Goal: Communication & Community: Answer question/provide support

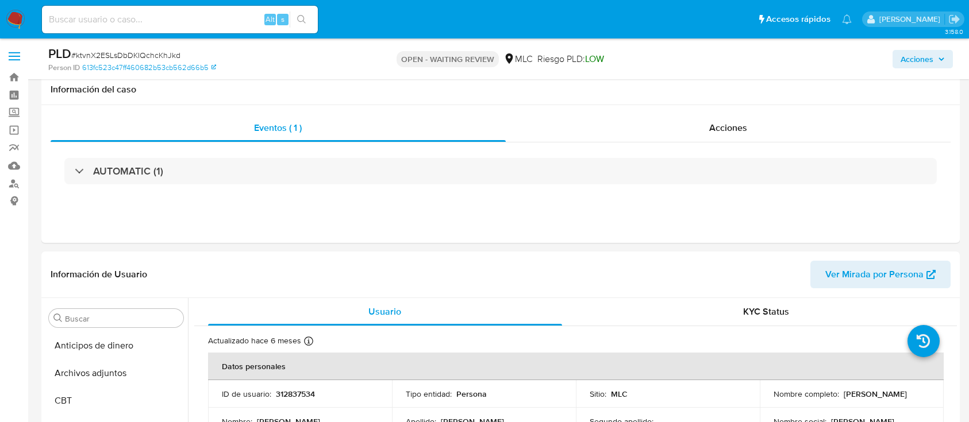
select select "10"
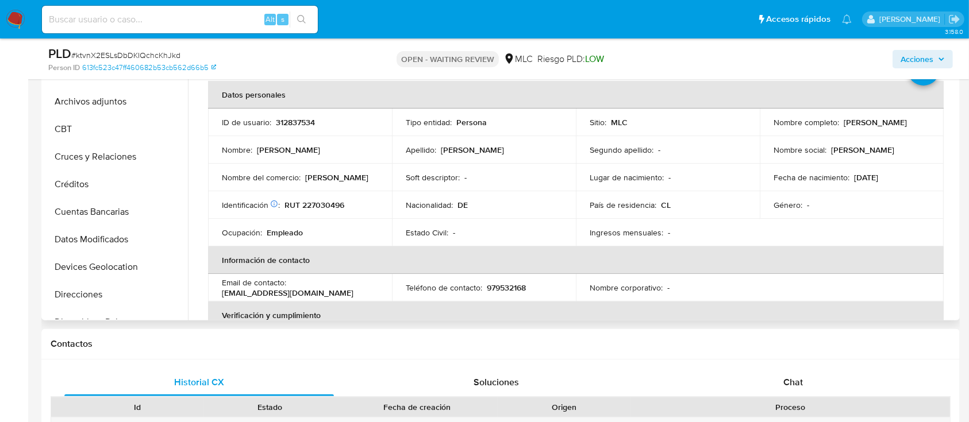
scroll to position [486, 0]
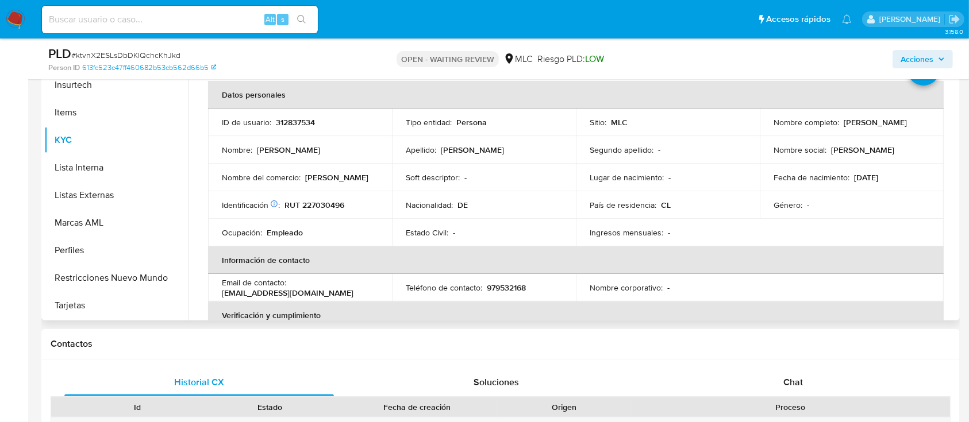
click at [325, 203] on p "RUT 227030496" at bounding box center [314, 205] width 60 height 10
copy p "227030496"
click at [328, 203] on p "RUT 227030496" at bounding box center [314, 205] width 60 height 10
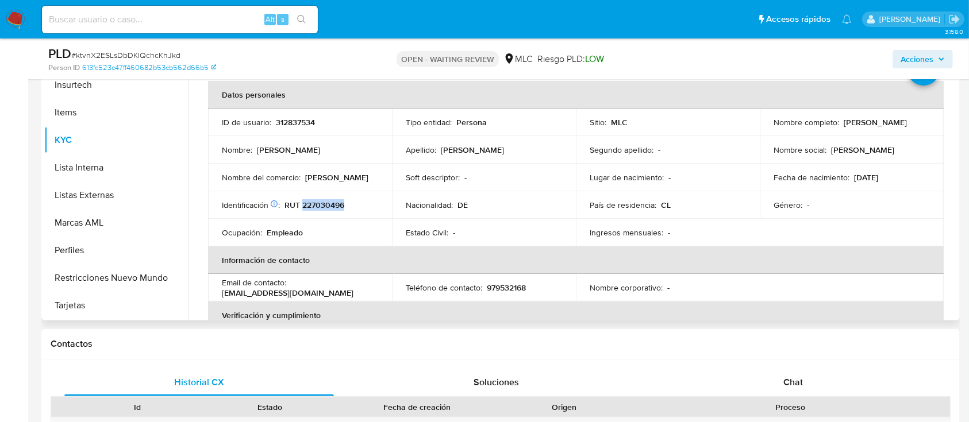
scroll to position [0, 0]
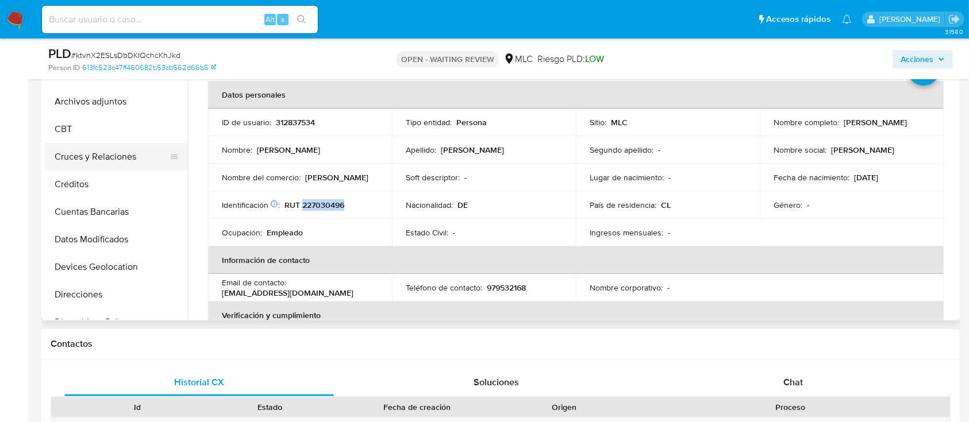
click at [146, 155] on button "Cruces y Relaciones" at bounding box center [111, 157] width 134 height 28
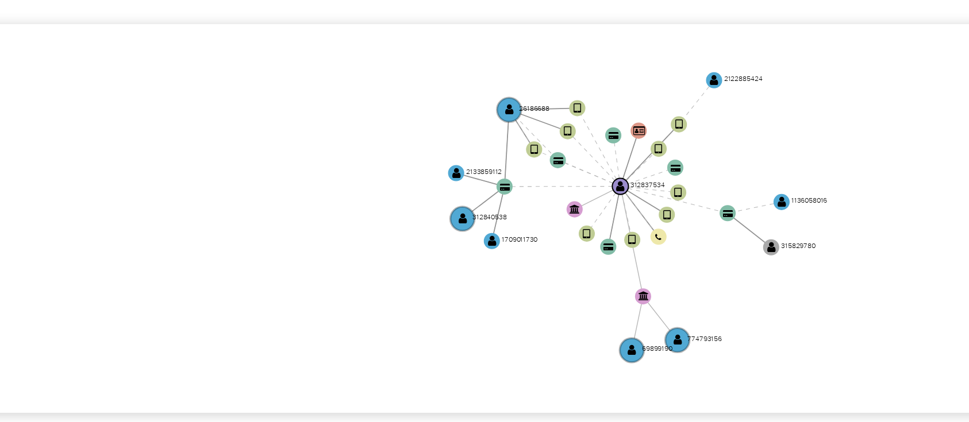
scroll to position [231, 0]
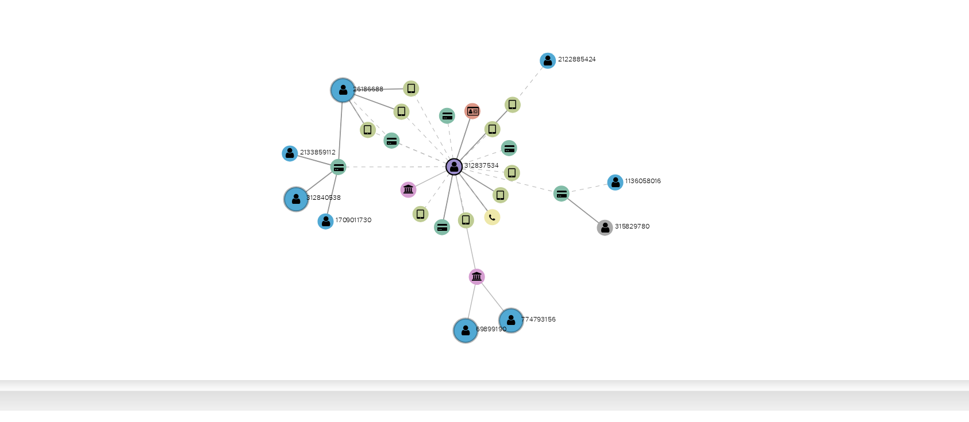
drag, startPoint x: 713, startPoint y: 332, endPoint x: 643, endPoint y: 339, distance: 70.5
click at [643, 339] on icon "device-601fdeff08813b001924eb40  user-312837534  312837534 user-26186688  26…" at bounding box center [584, 270] width 746 height 167
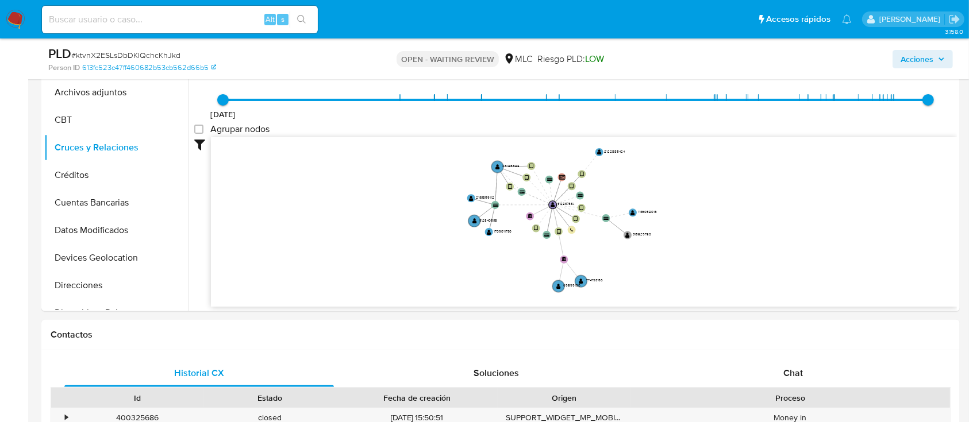
scroll to position [308, 0]
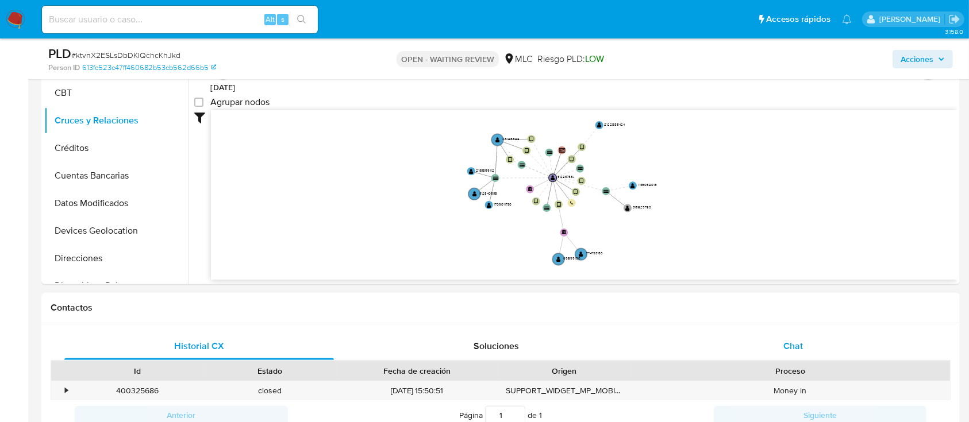
click at [795, 340] on span "Chat" at bounding box center [793, 346] width 20 height 13
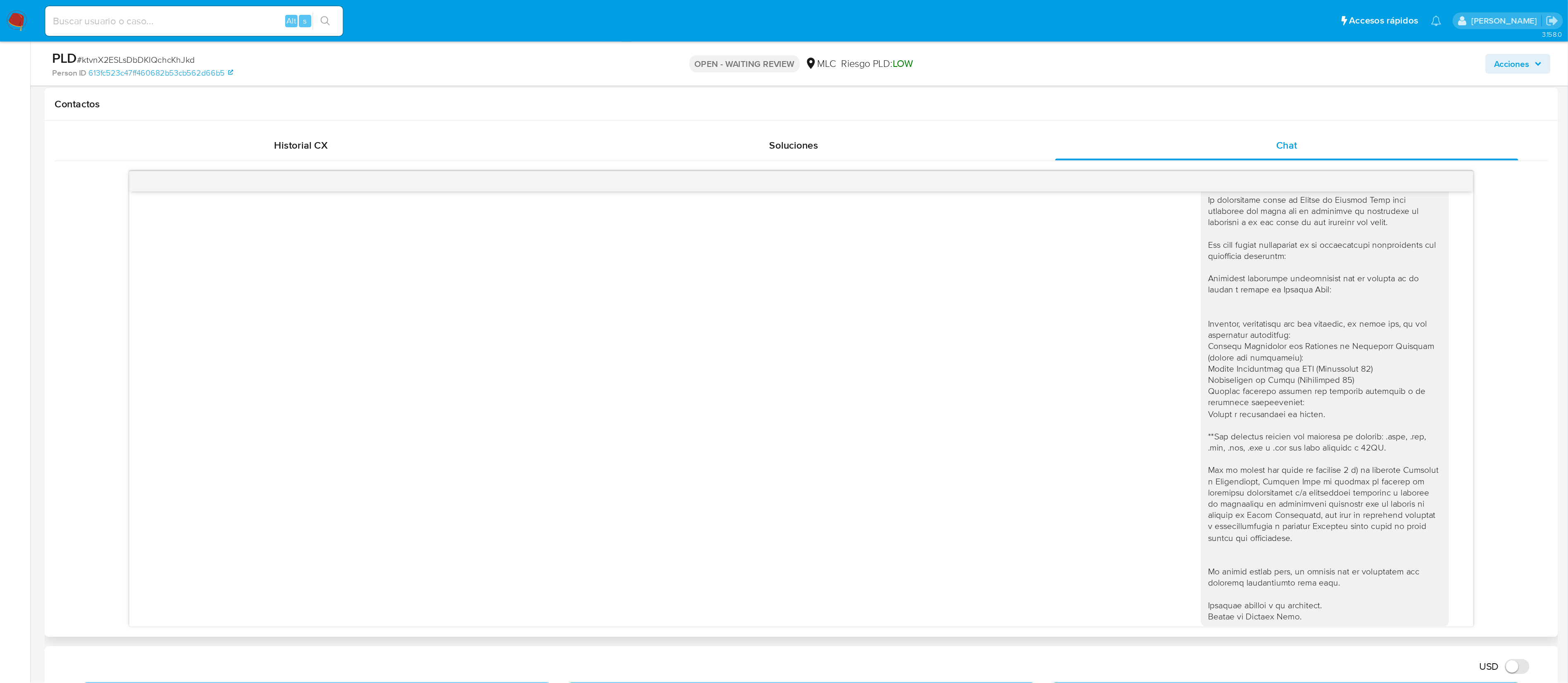
scroll to position [0, 0]
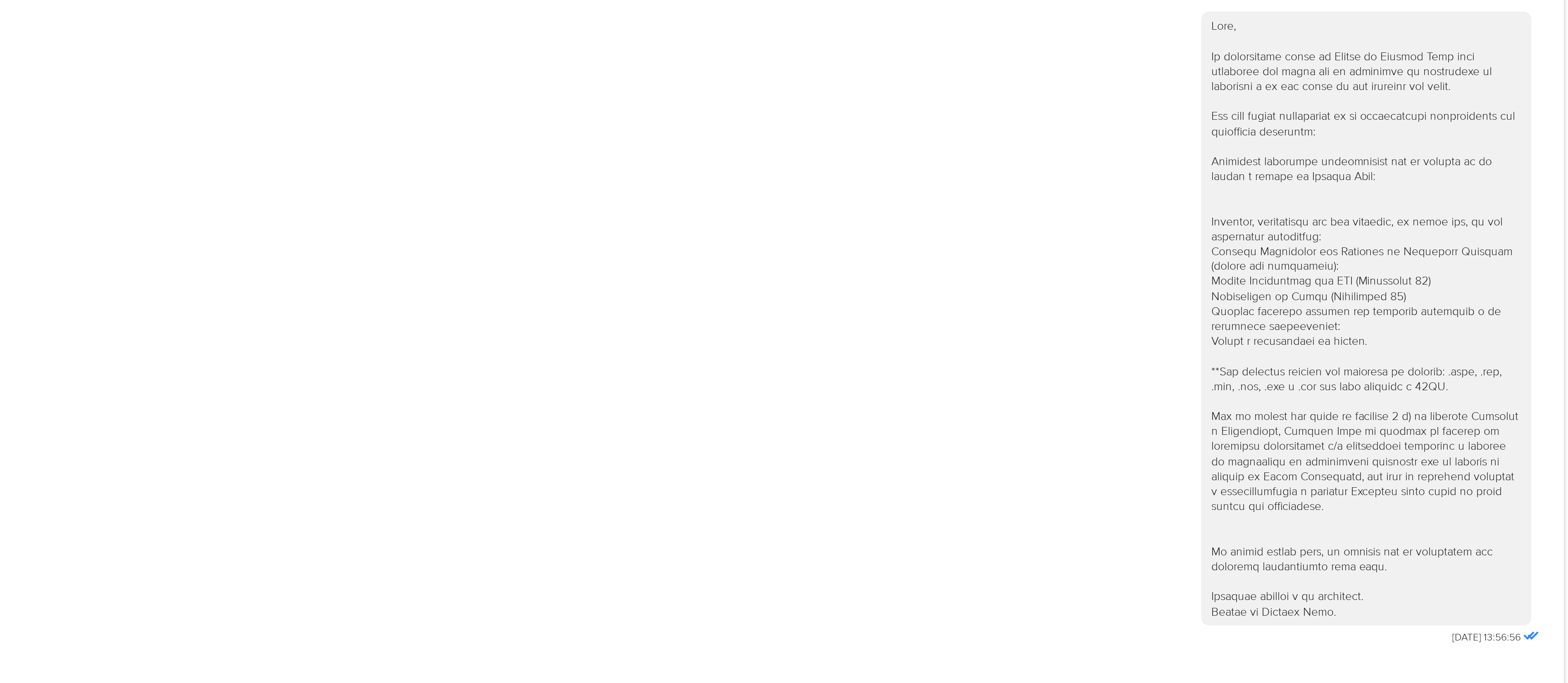
click at [696, 303] on div "18/08/2025 13:56:56" at bounding box center [796, 334] width 1345 height 325
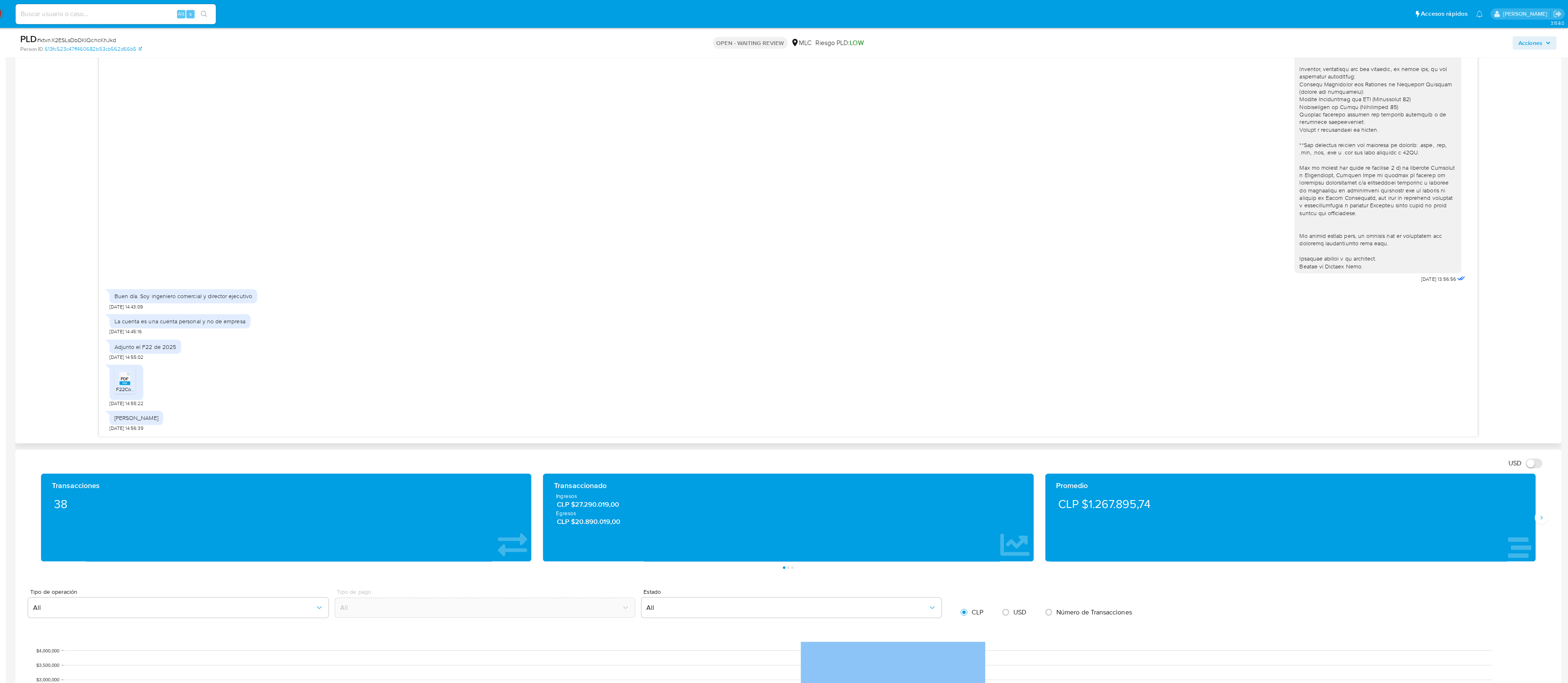
scroll to position [587, 0]
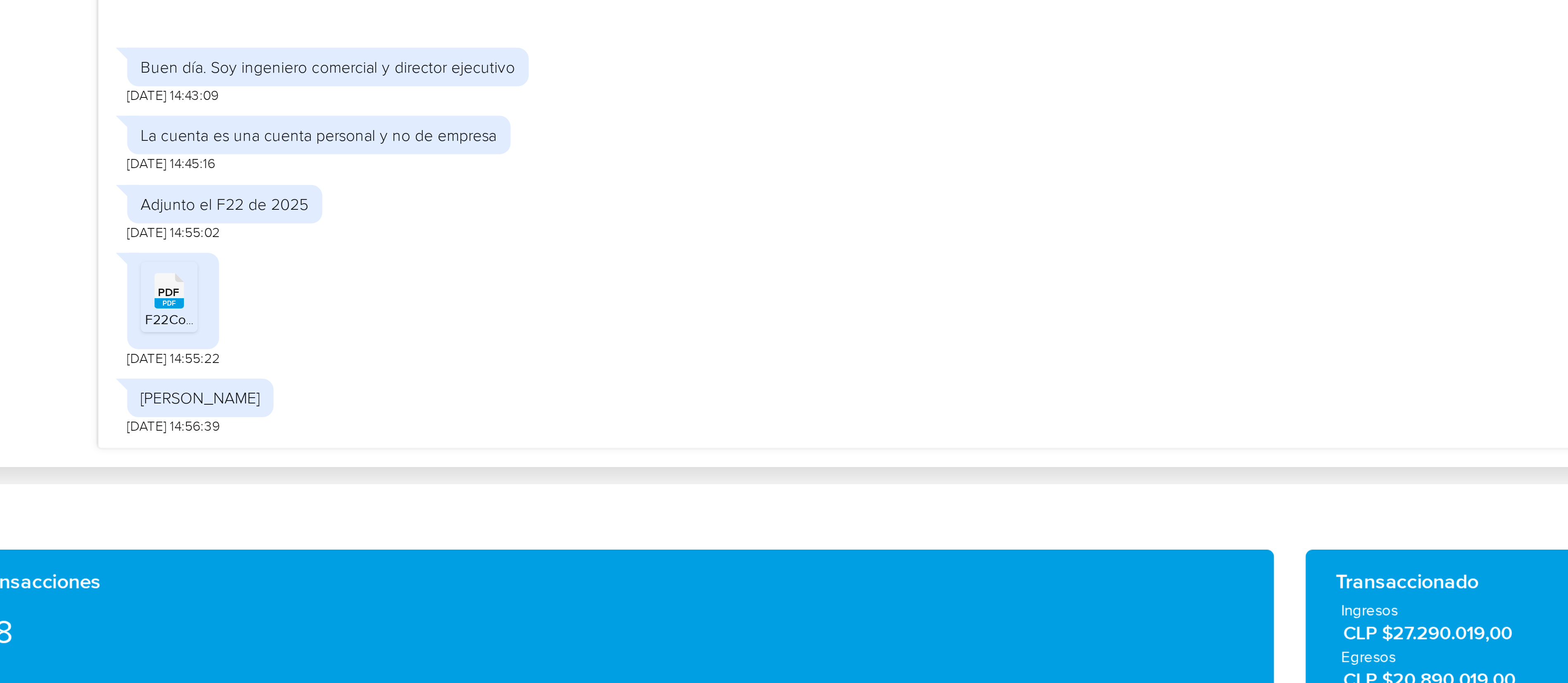
click at [131, 303] on span "F22Compacto_22703049-6_2025_323168965.pdf" at bounding box center [186, 386] width 112 height 7
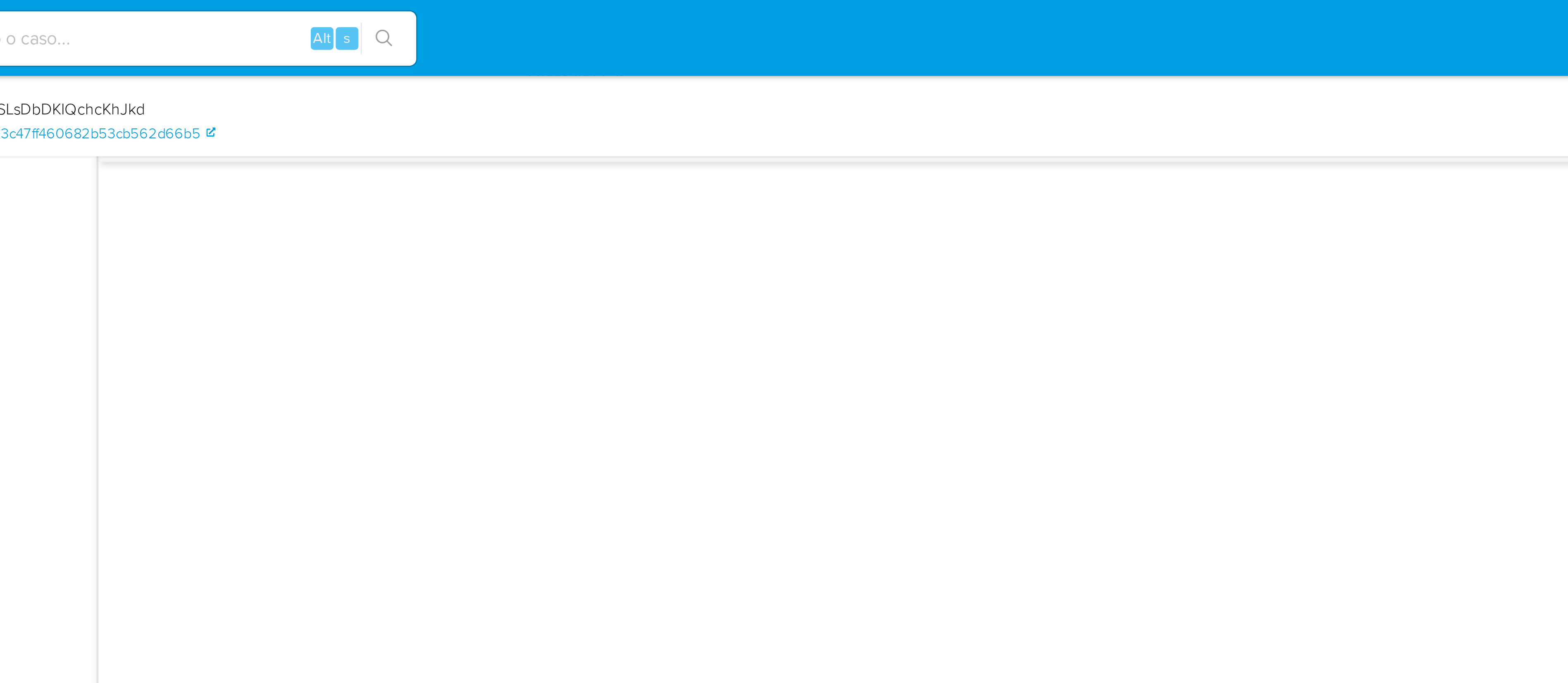
scroll to position [290, 0]
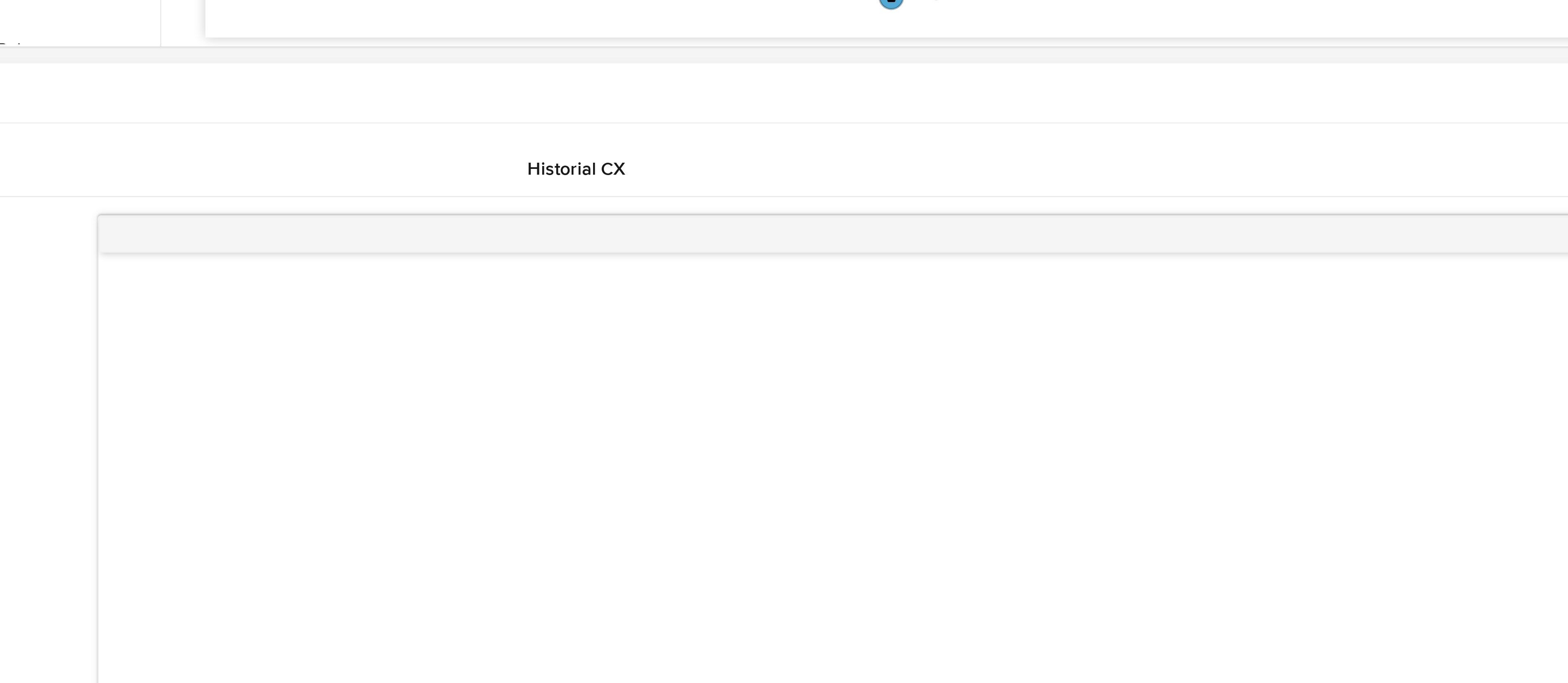
click at [417, 158] on div "Contactos" at bounding box center [796, 153] width 1532 height 22
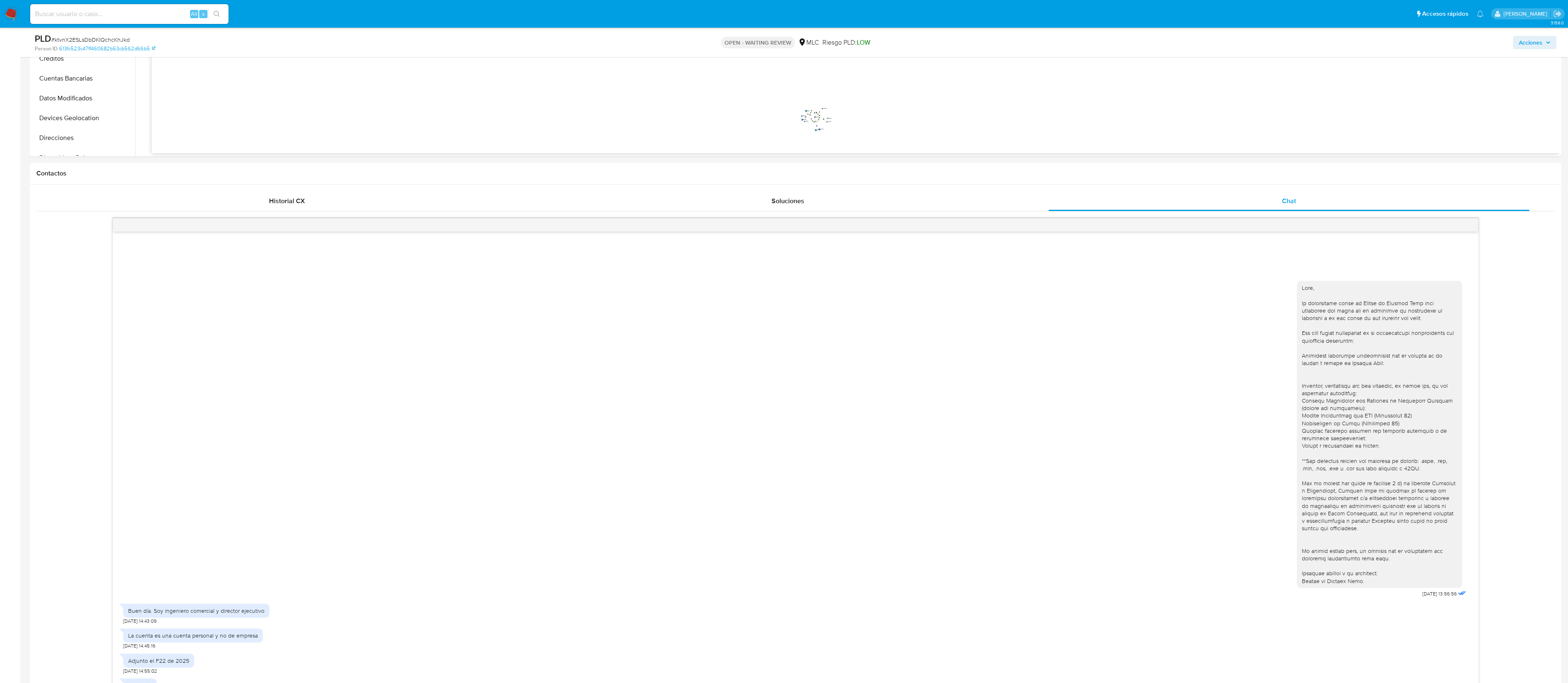
scroll to position [291, 0]
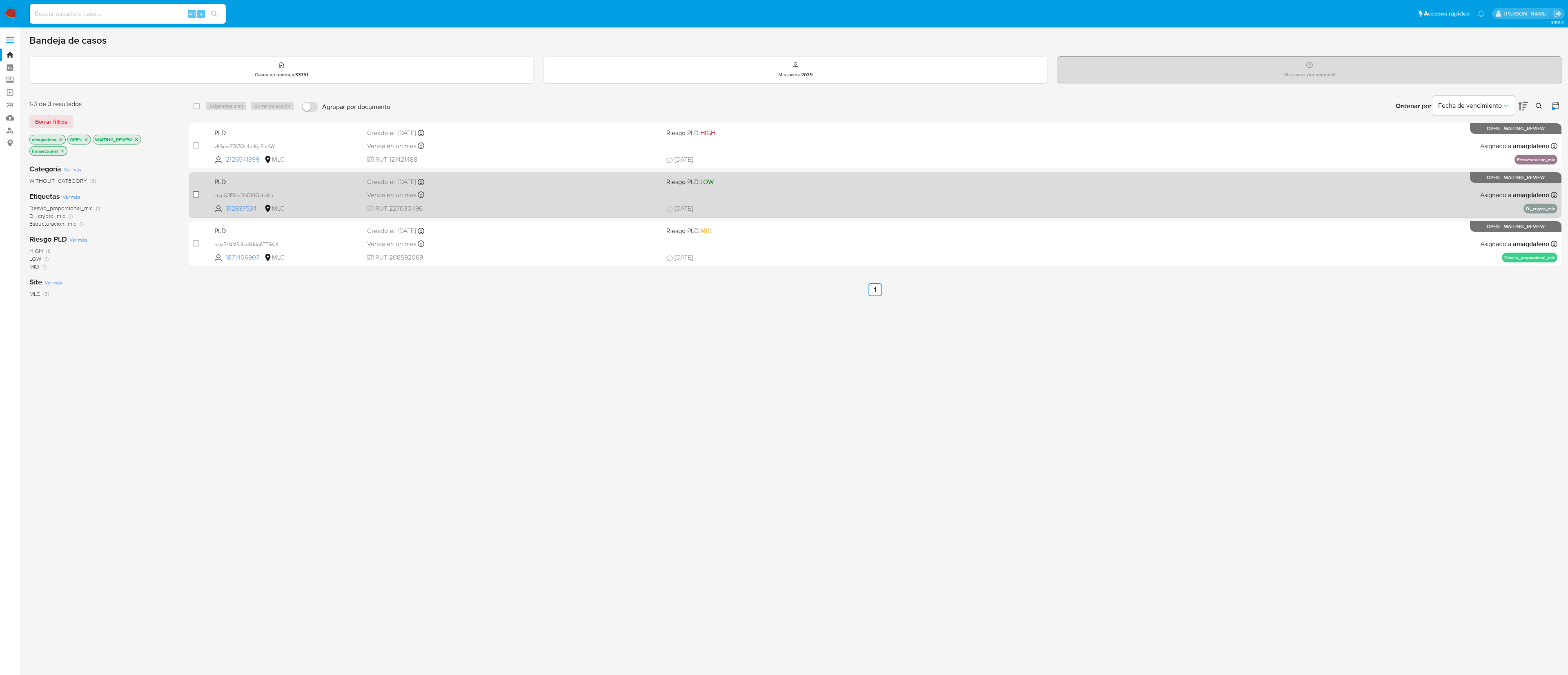
click at [198, 195] on input "checkbox" at bounding box center [195, 194] width 6 height 6
checkbox input "true"
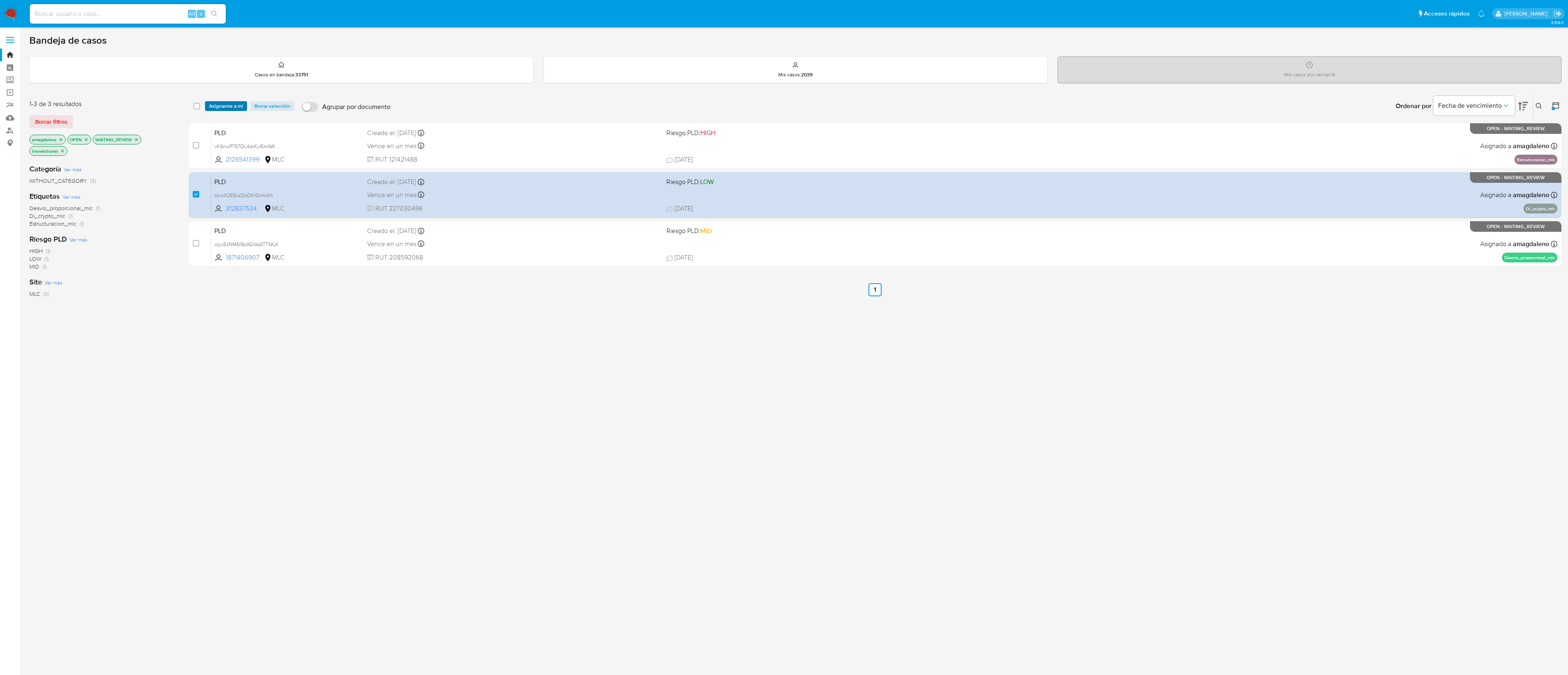
click at [215, 102] on span "Asignarme a mí" at bounding box center [226, 106] width 34 height 8
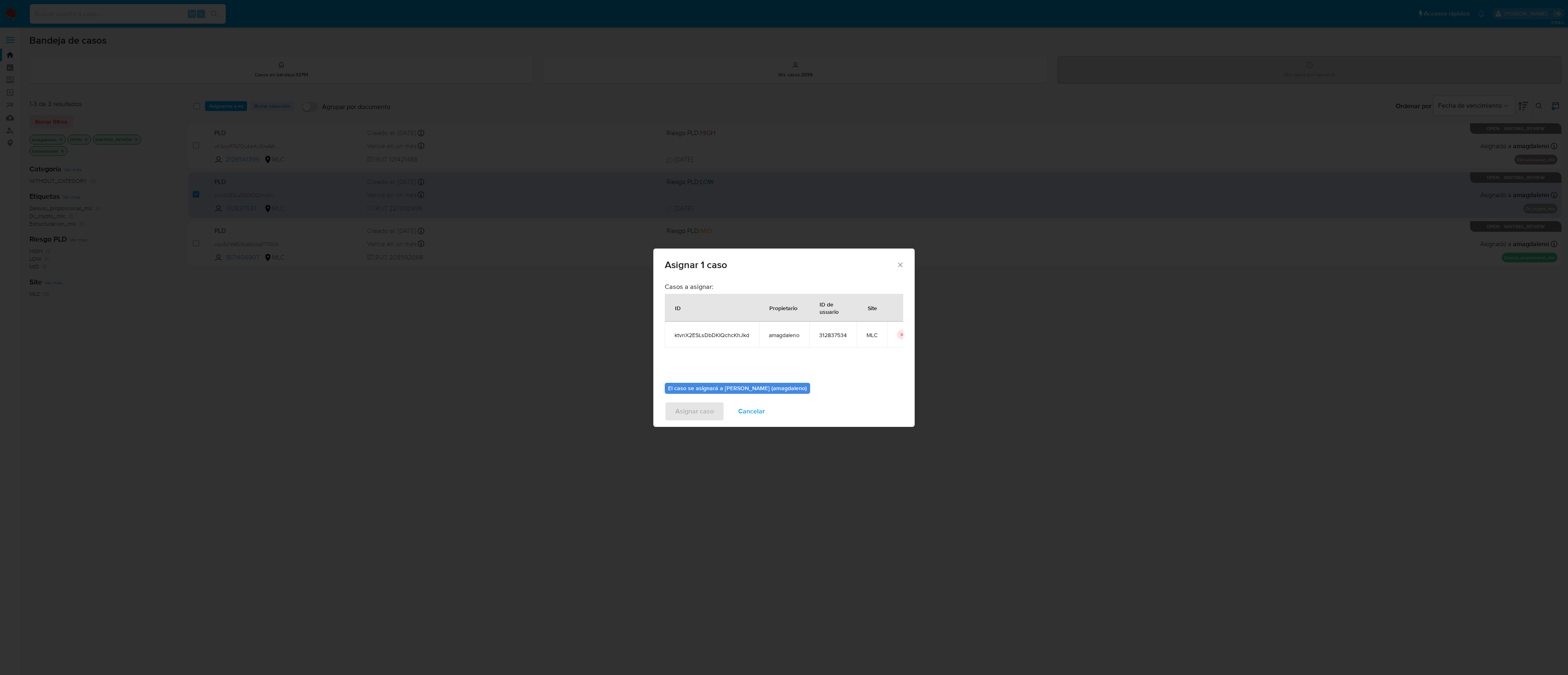
scroll to position [60, 0]
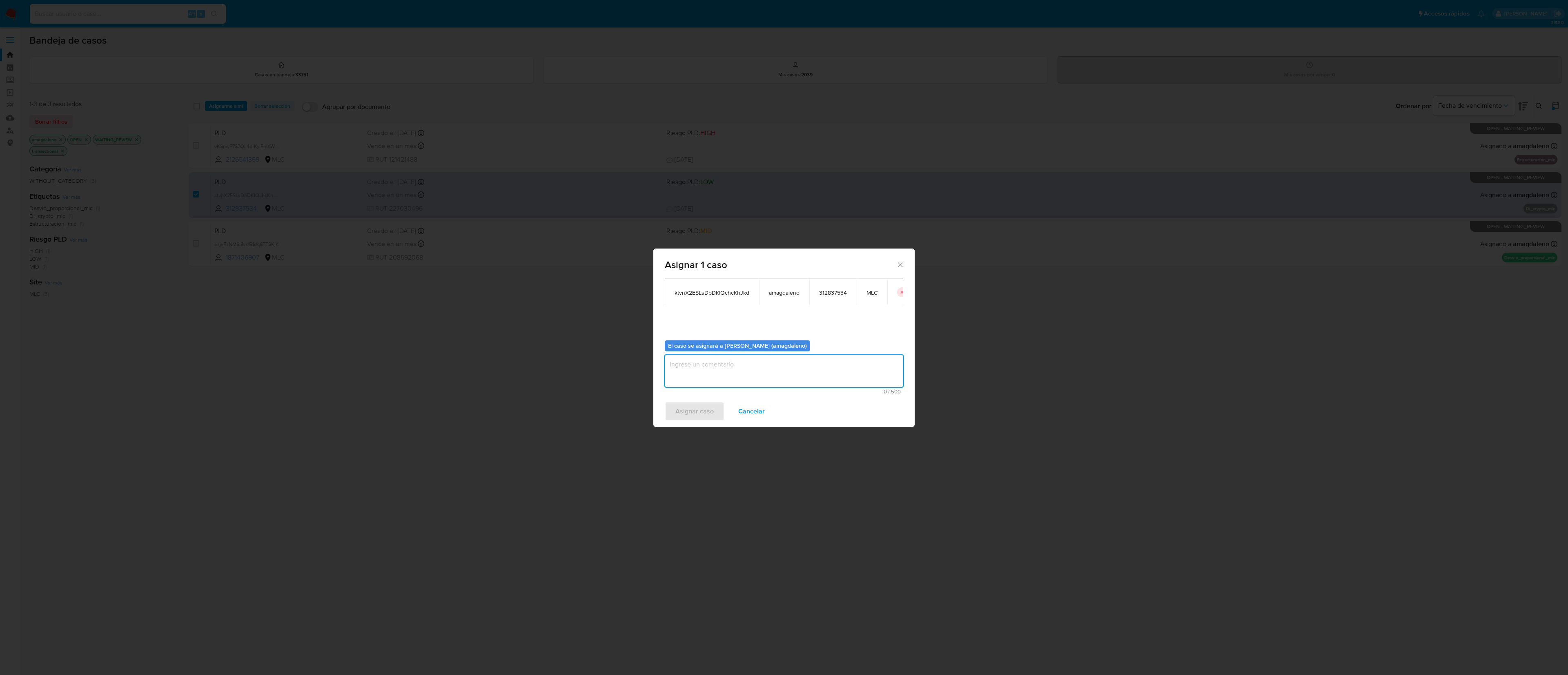
click at [810, 355] on textarea "assign-modal" at bounding box center [784, 371] width 239 height 33
type textarea "."
click at [687, 408] on span "Asignar caso" at bounding box center [694, 411] width 38 height 18
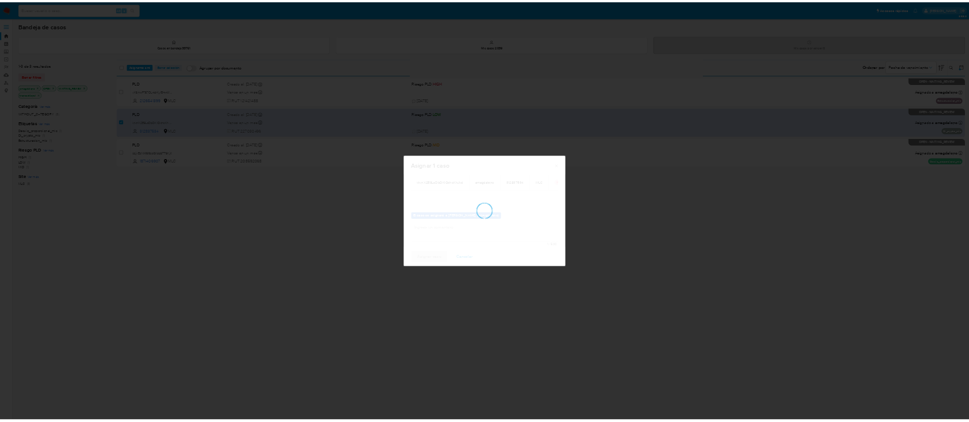
scroll to position [69, 0]
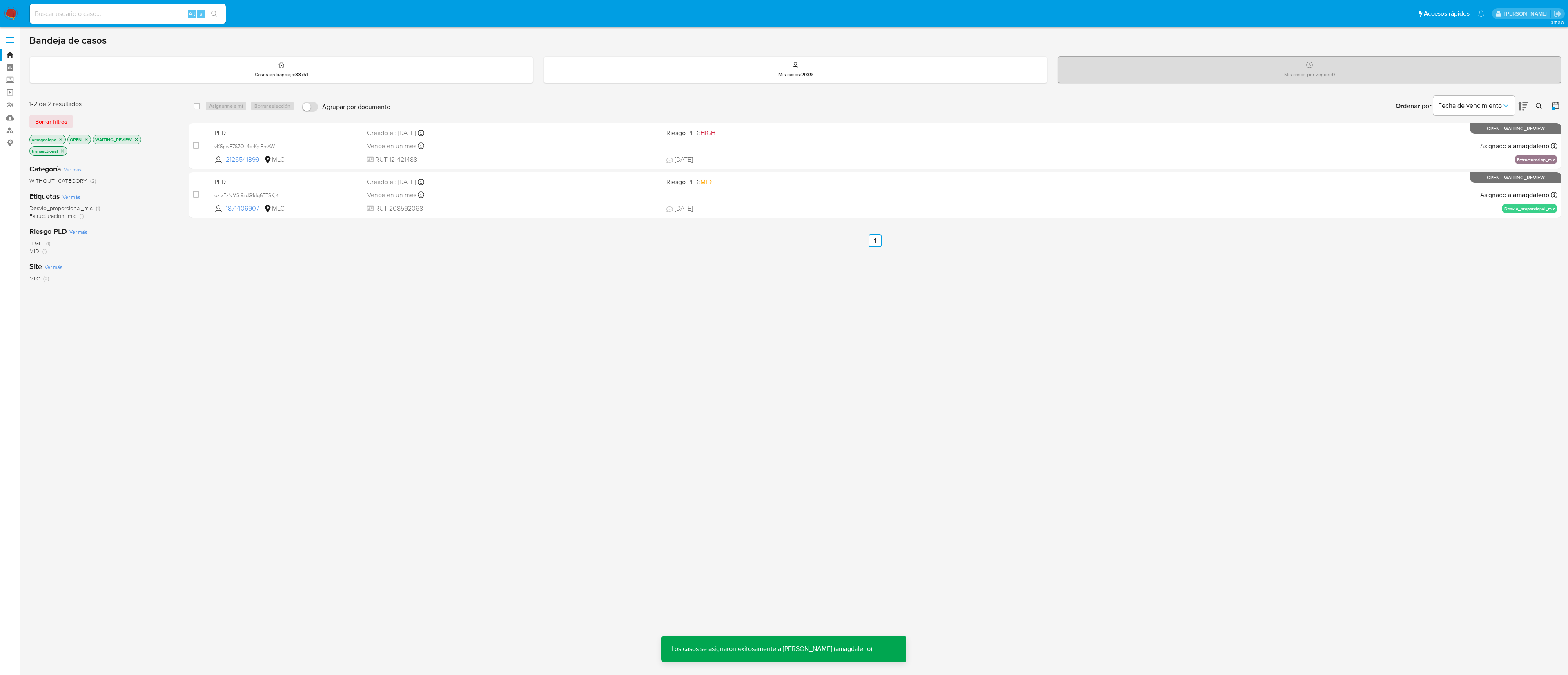
click at [139, 142] on icon "close-filter" at bounding box center [136, 139] width 5 height 5
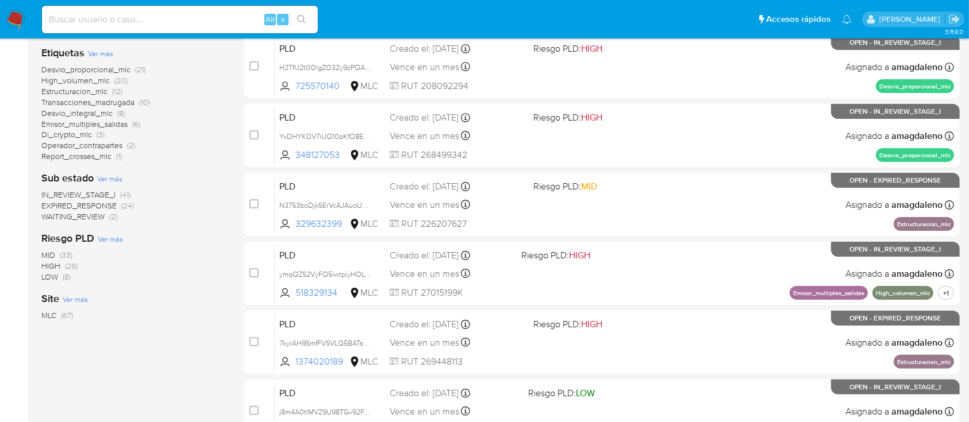
scroll to position [209, 0]
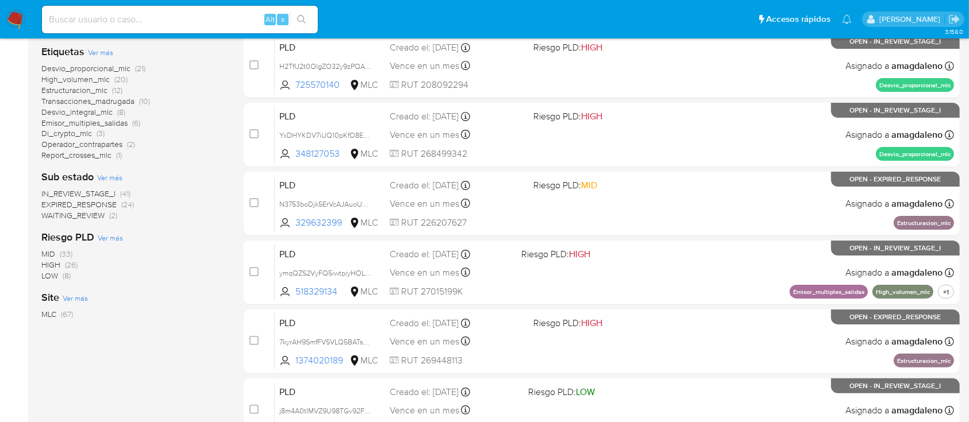
click at [66, 218] on span "WAITING_REVIEW" at bounding box center [72, 215] width 63 height 11
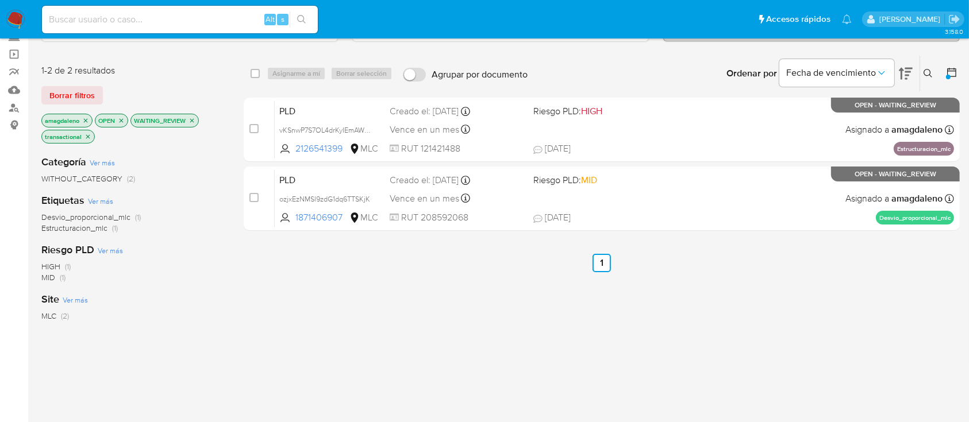
scroll to position [48, 0]
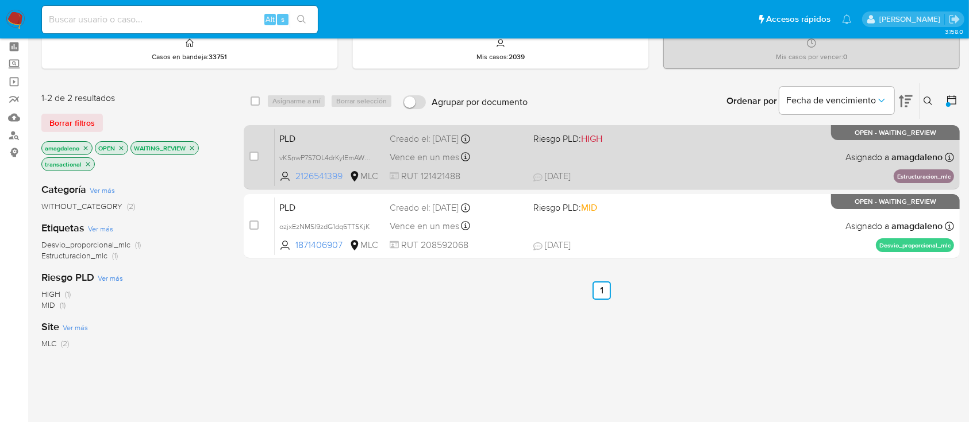
click at [328, 176] on span "2126541399" at bounding box center [321, 176] width 52 height 13
click at [499, 170] on span "RUT 121421488" at bounding box center [457, 176] width 134 height 13
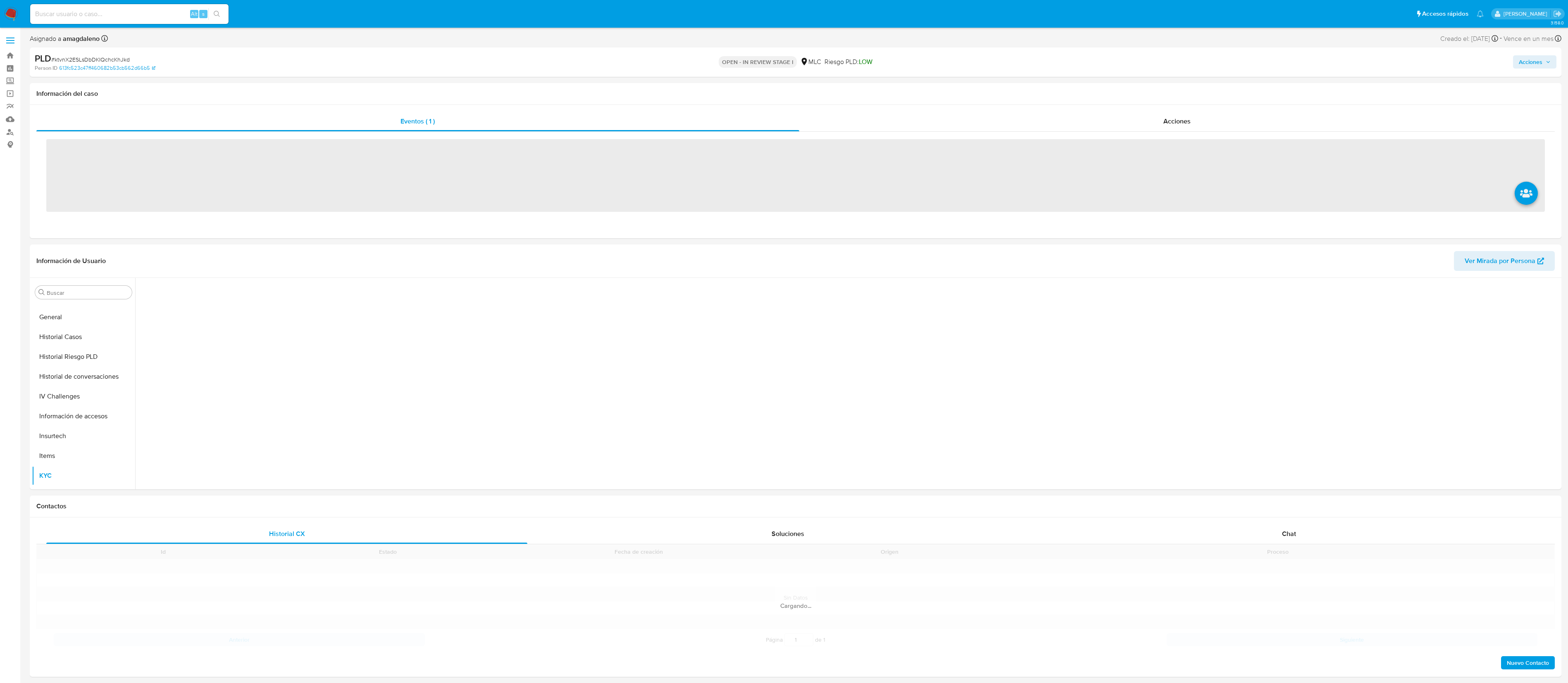
scroll to position [349, 0]
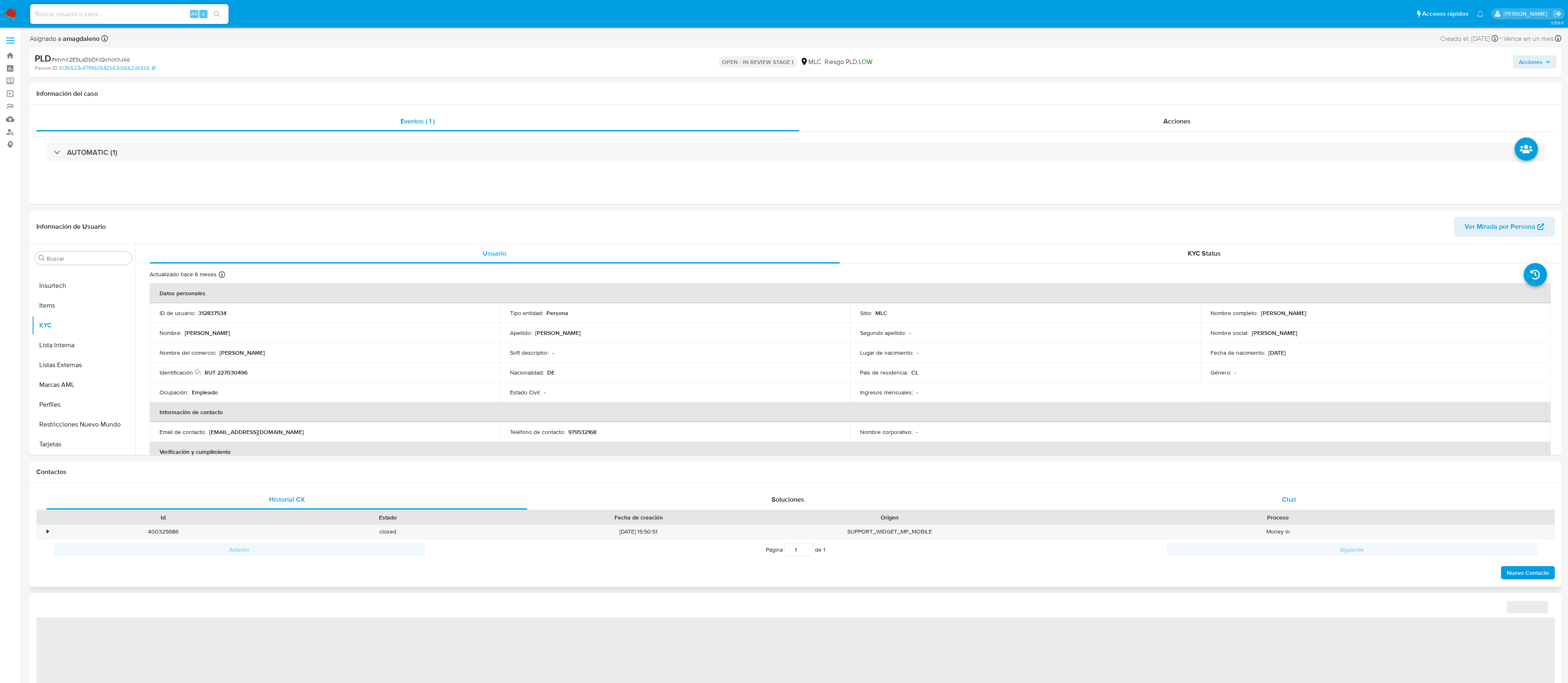
select select "10"
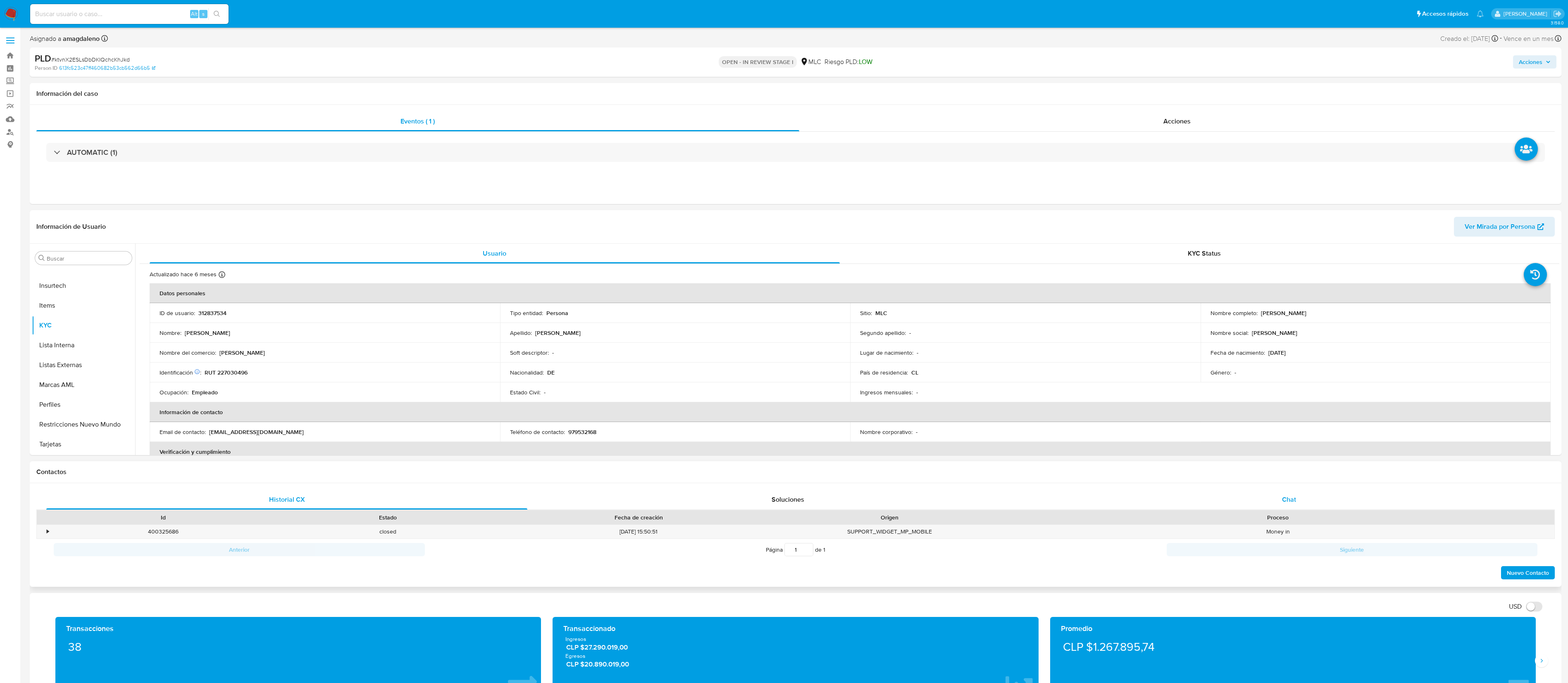
click at [1270, 500] on div "Chat" at bounding box center [1289, 500] width 481 height 20
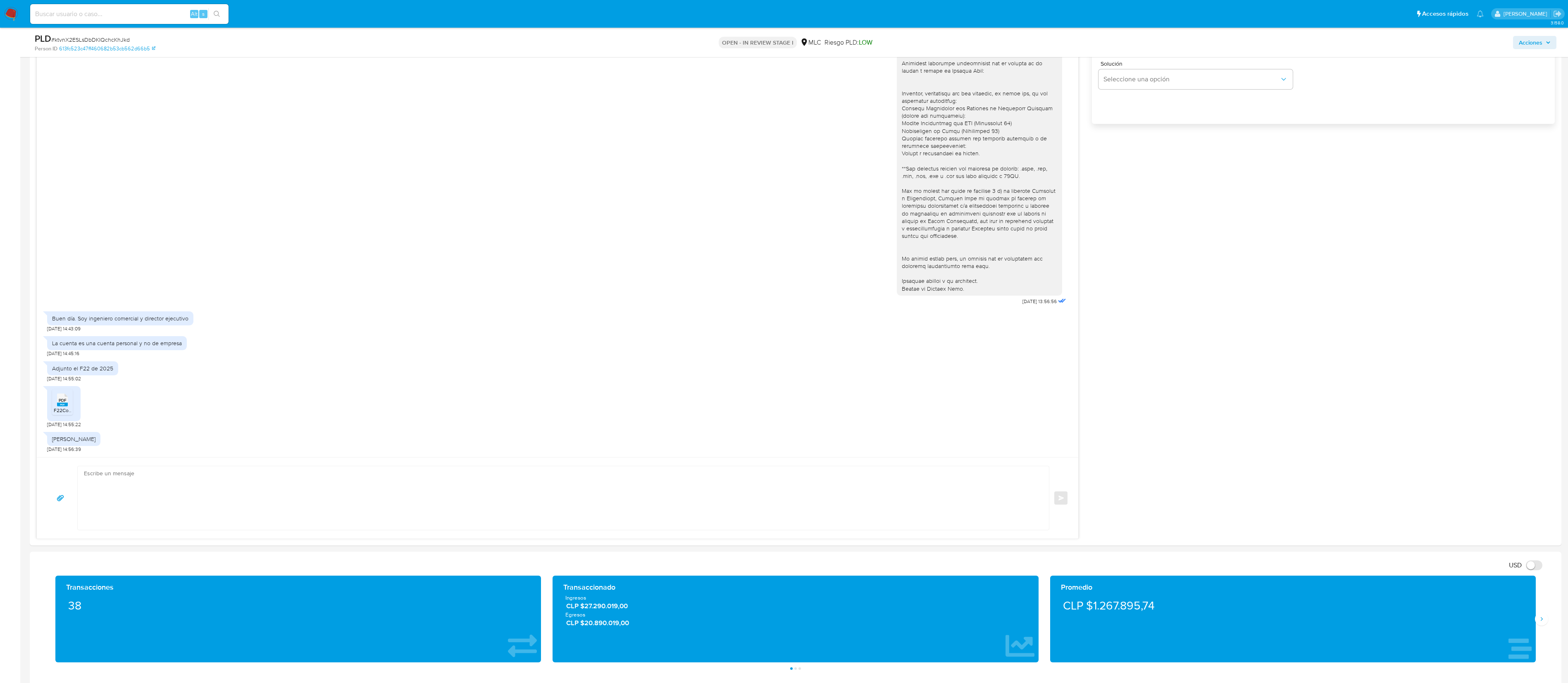
scroll to position [559, 0]
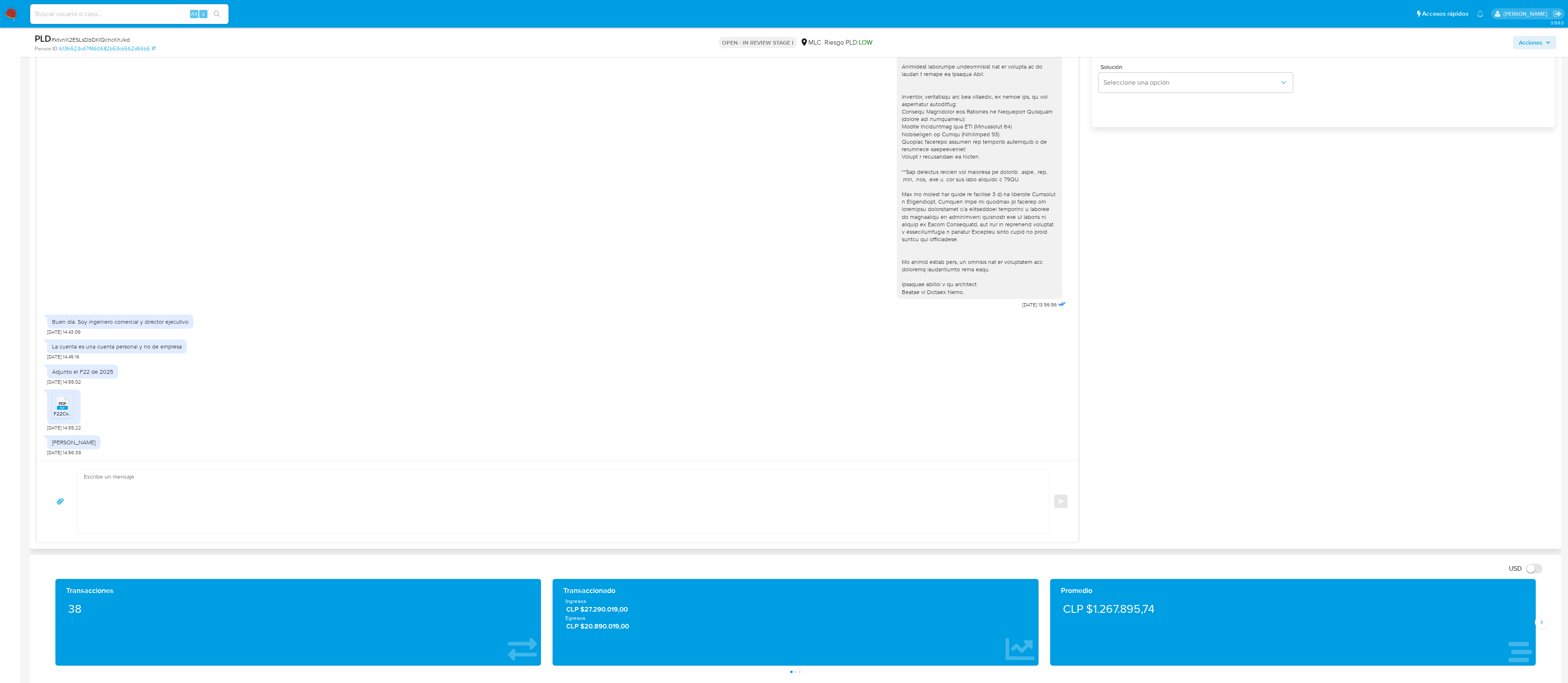
click at [753, 484] on textarea at bounding box center [561, 501] width 954 height 63
paste textarea "Hola XXX, Te agradecemos por tu respuesta y el tiempo dedicado. Anteriormente n…"
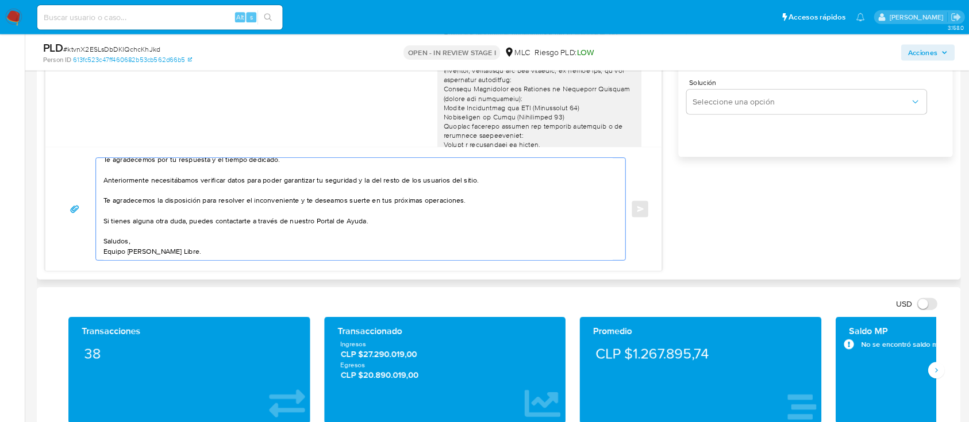
scroll to position [39, 0]
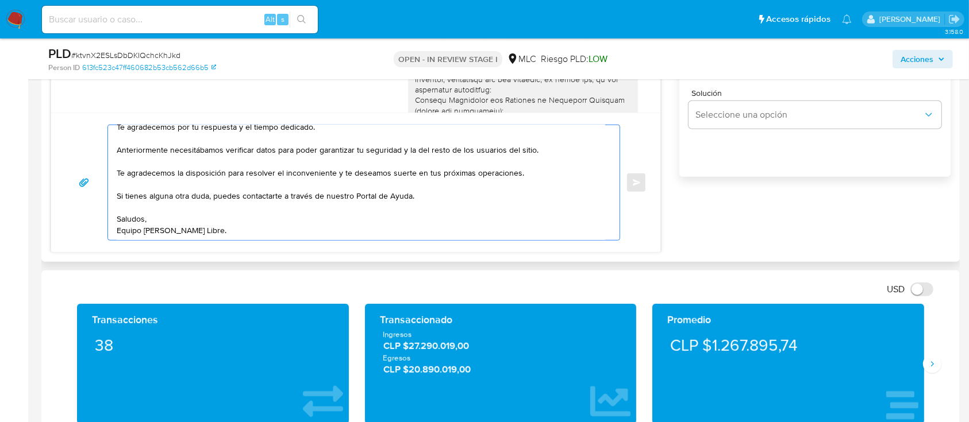
click at [152, 144] on textarea "Hola XXX, Te agradecemos por tu respuesta y el tiempo dedicado. Anteriormente n…" at bounding box center [361, 182] width 488 height 115
click at [0, 0] on lt-span "Anteriormente ," at bounding box center [0, 0] width 0 height 0
drag, startPoint x: 228, startPoint y: 167, endPoint x: 331, endPoint y: 163, distance: 103.5
click at [331, 163] on textarea "Hola XXX, Te agradecemos por tu respuesta y el tiempo dedicado. Anteriormente, …" at bounding box center [361, 182] width 488 height 115
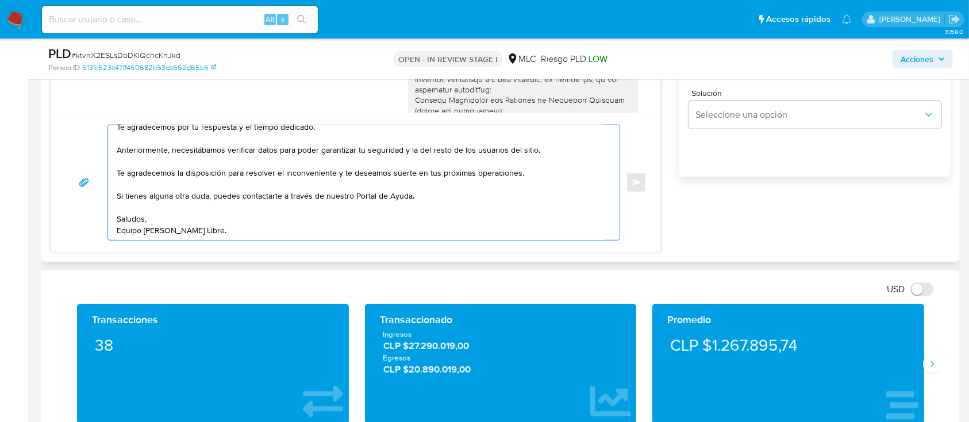
drag, startPoint x: 226, startPoint y: 168, endPoint x: 326, endPoint y: 176, distance: 100.9
click at [326, 176] on textarea "Hola XXX, Te agradecemos por tu respuesta y el tiempo dedicado. Anteriormente, …" at bounding box center [361, 182] width 488 height 115
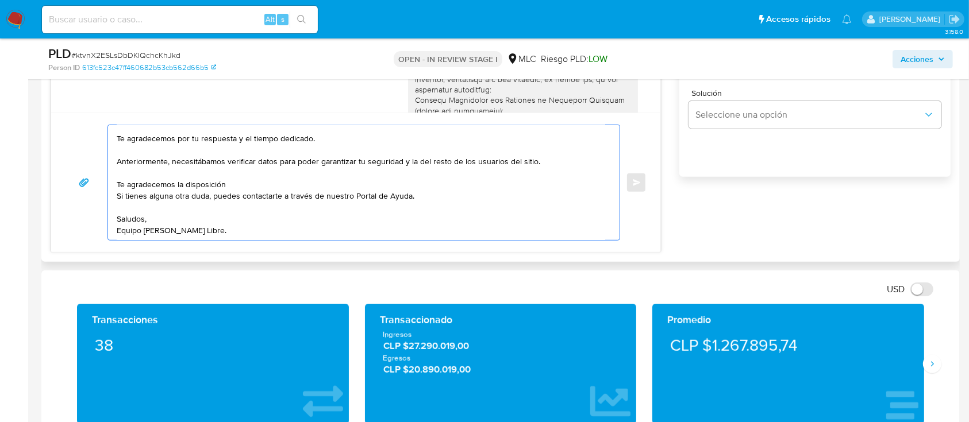
scroll to position [34, 0]
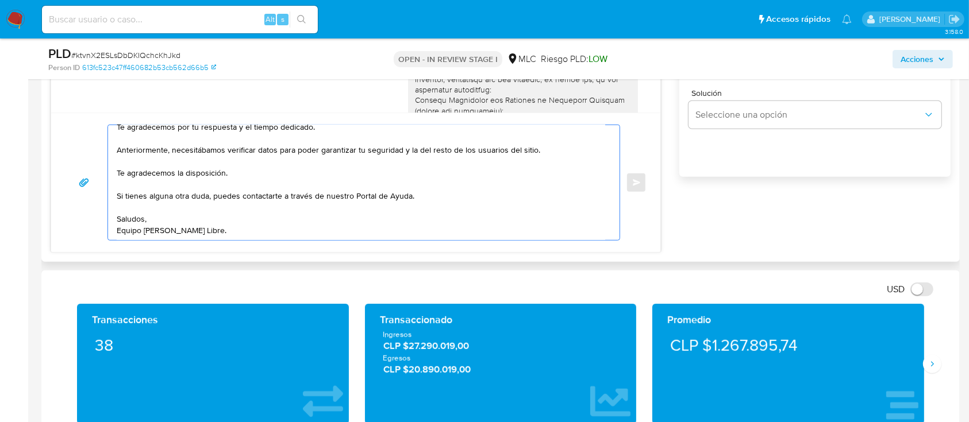
click at [287, 206] on textarea "Hola XXX, Te agradecemos por tu respuesta y el tiempo dedicado. Anteriormente, …" at bounding box center [361, 182] width 488 height 115
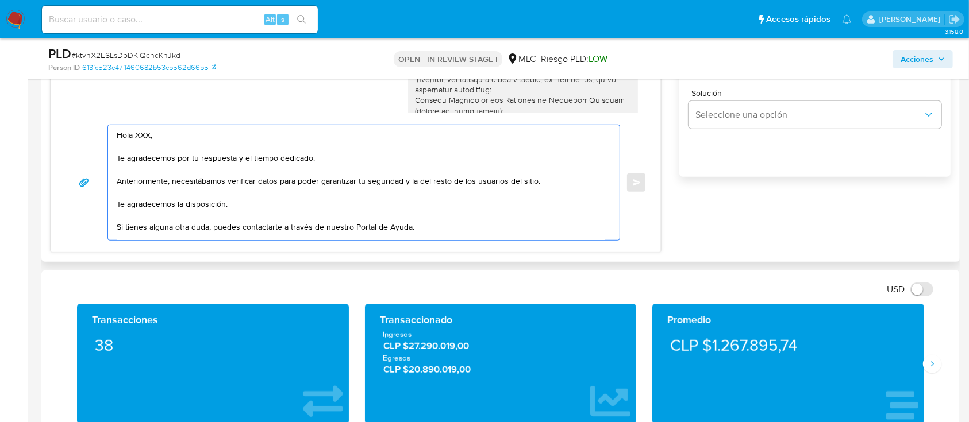
click at [140, 129] on textarea "Hola XXX, Te agradecemos por tu respuesta y el tiempo dedicado. Anteriormente, …" at bounding box center [361, 182] width 488 height 115
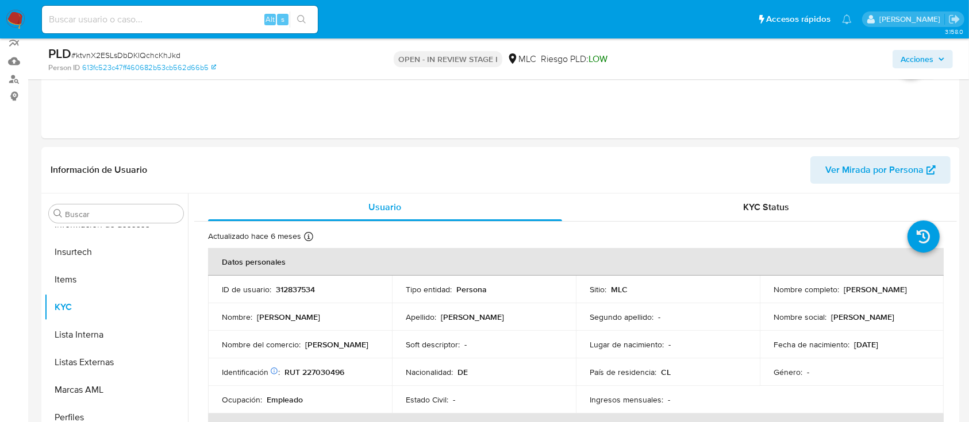
scroll to position [149, 0]
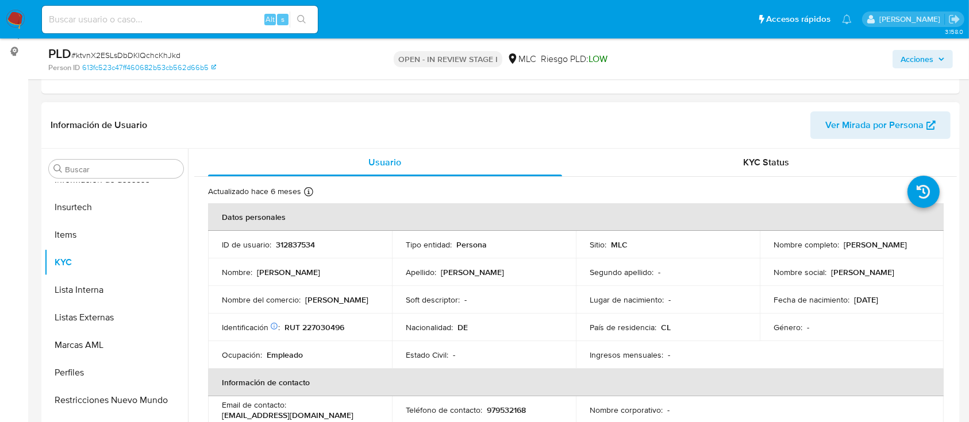
type textarea "Hola, Te agradecemos por tu respuesta y el tiempo dedicado. Anteriormente, nece…"
click at [844, 250] on p "Daniel Christoph Eckenfels" at bounding box center [875, 245] width 63 height 10
copy p "Daniel"
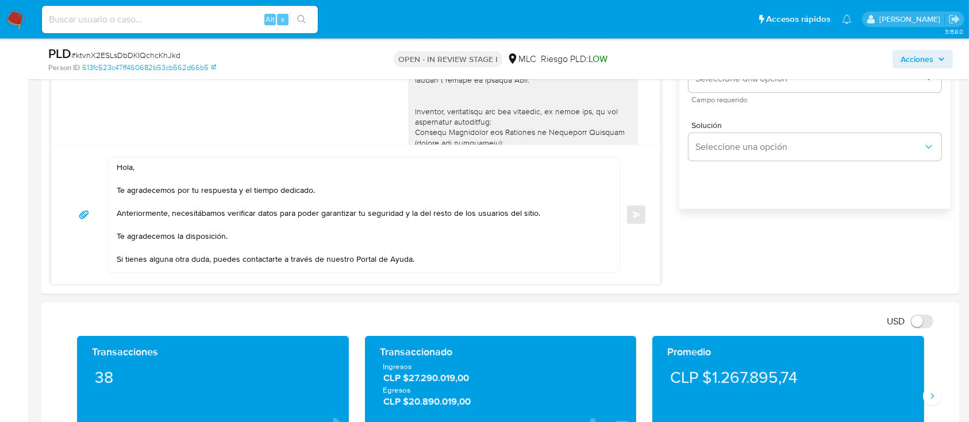
scroll to position [729, 0]
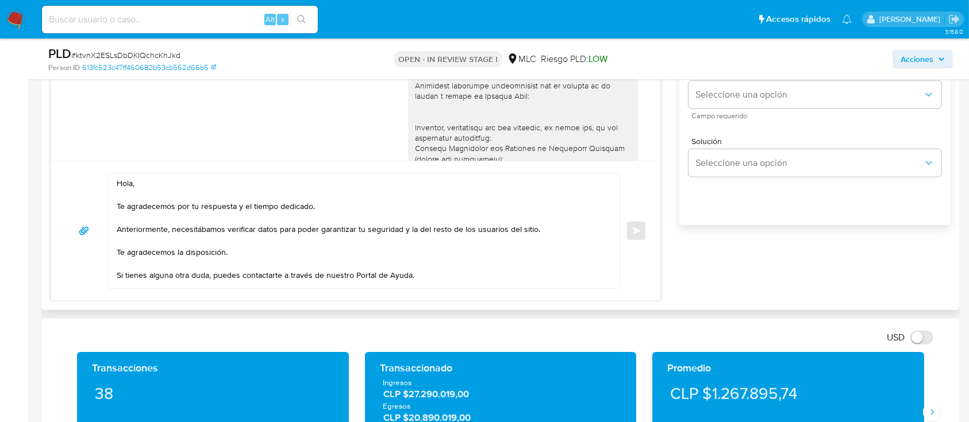
click at [495, 256] on textarea "Hola, Te agradecemos por tu respuesta y el tiempo dedicado. Anteriormente, nece…" at bounding box center [361, 231] width 488 height 115
click at [487, 279] on textarea "Hola, Te agradecemos por tu respuesta y el tiempo dedicado. Anteriormente, nece…" at bounding box center [361, 231] width 488 height 115
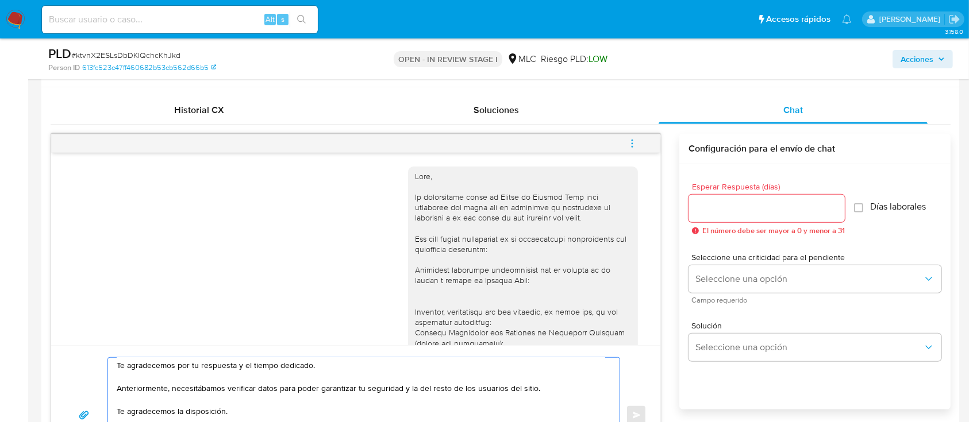
scroll to position [547, 0]
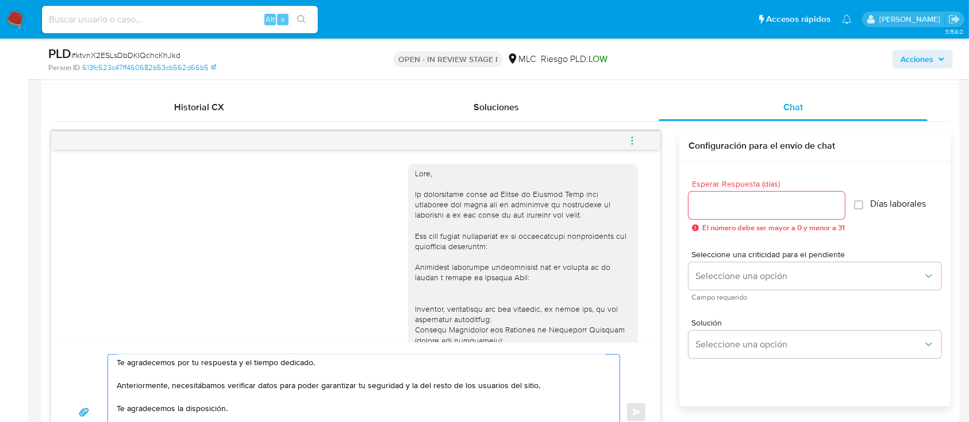
click at [745, 213] on div at bounding box center [766, 206] width 156 height 28
click at [745, 209] on input "Esperar Respuesta (días)" at bounding box center [766, 205] width 156 height 15
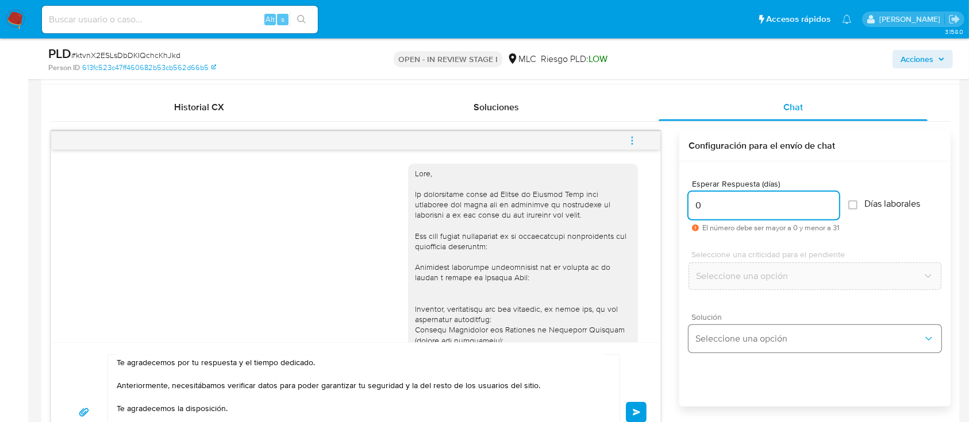
type input "0"
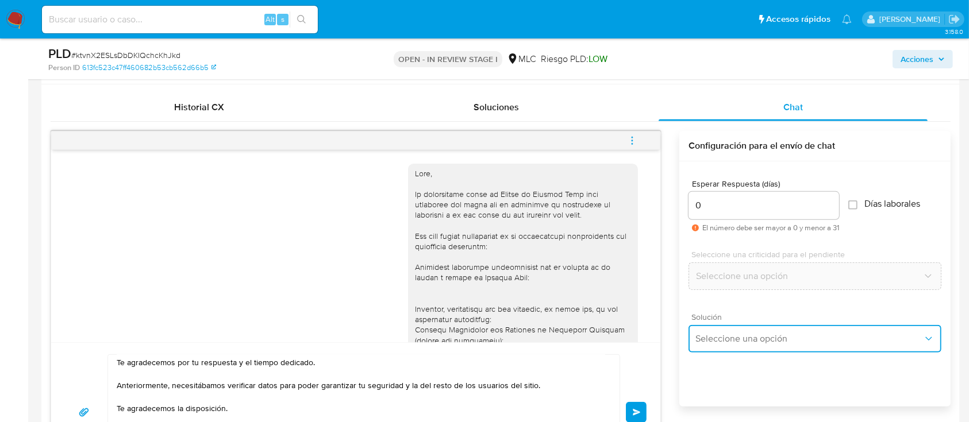
click at [840, 344] on button "Seleccione una opción" at bounding box center [814, 339] width 253 height 28
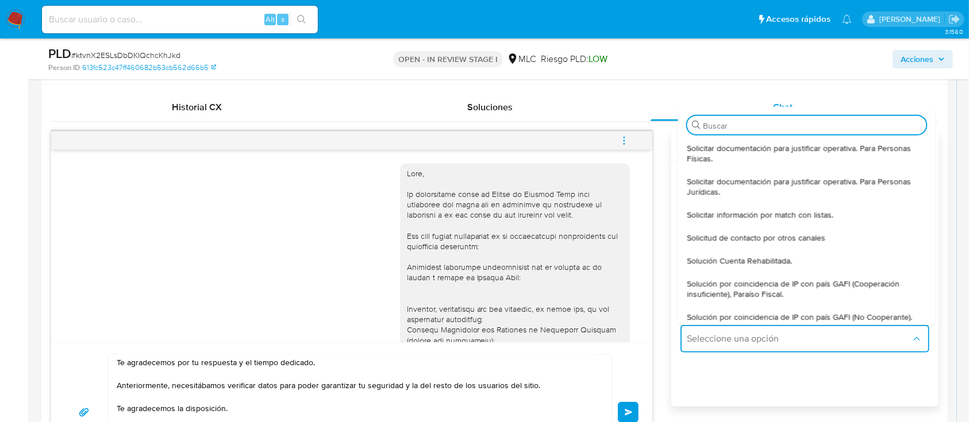
click at [860, 376] on div "Esperar Respuesta (días) 0 El número debe ser mayor a 0 y menor a 31 Días labor…" at bounding box center [804, 299] width 267 height 276
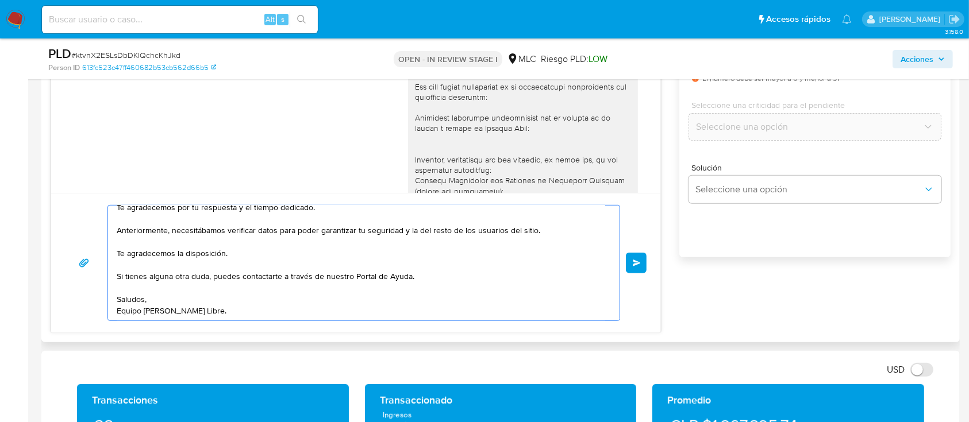
scroll to position [0, 0]
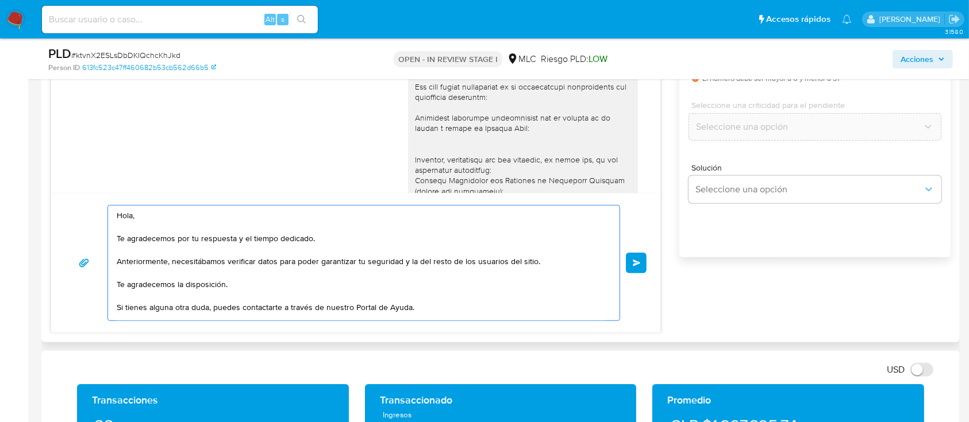
click at [224, 211] on textarea "Hola, Te agradecemos por tu respuesta y el tiempo dedicado. Anteriormente, nece…" at bounding box center [361, 263] width 488 height 115
type textarea "Hola, Daniel. Te agradecemos por tu respuesta y el tiempo dedicado. Anteriormen…"
click at [630, 264] on button "Enviar" at bounding box center [636, 263] width 21 height 21
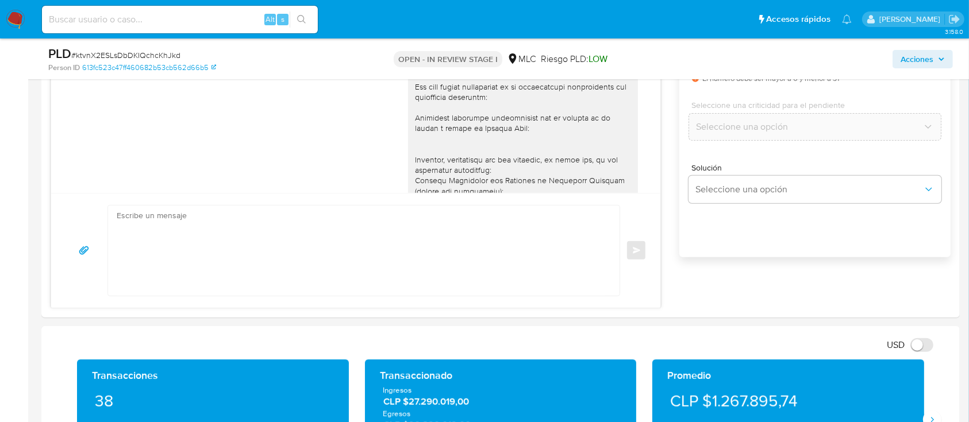
scroll to position [653, 0]
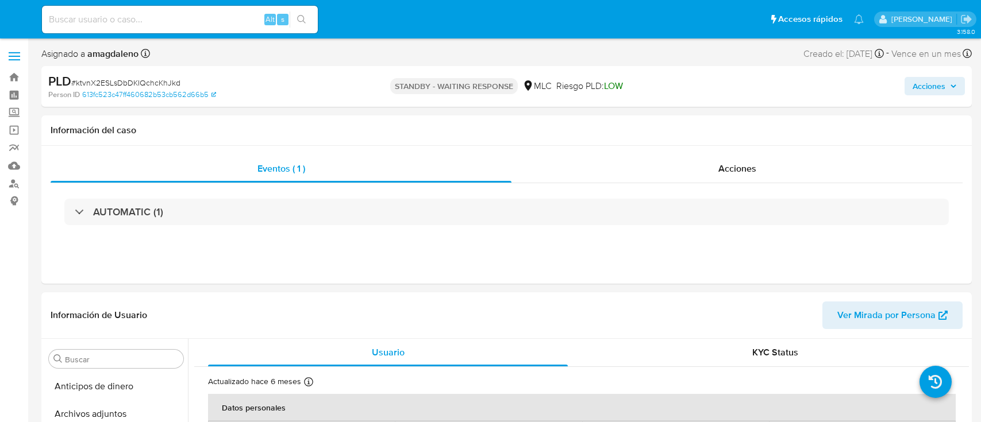
select select "10"
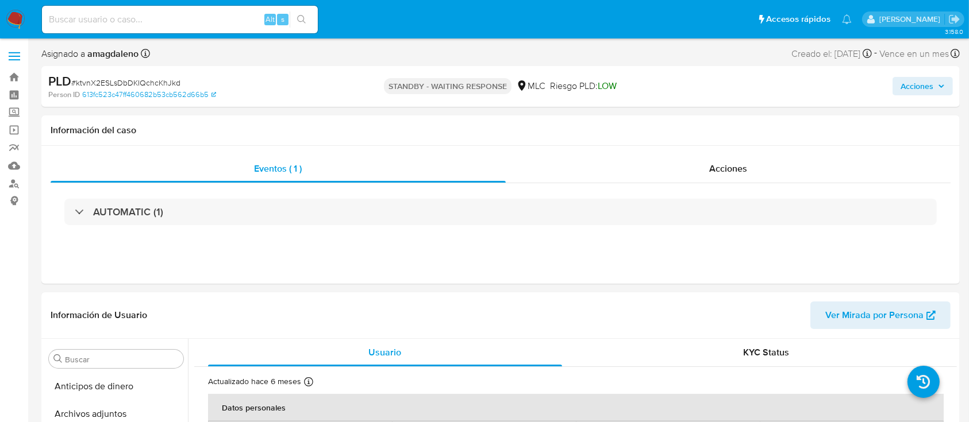
scroll to position [486, 0]
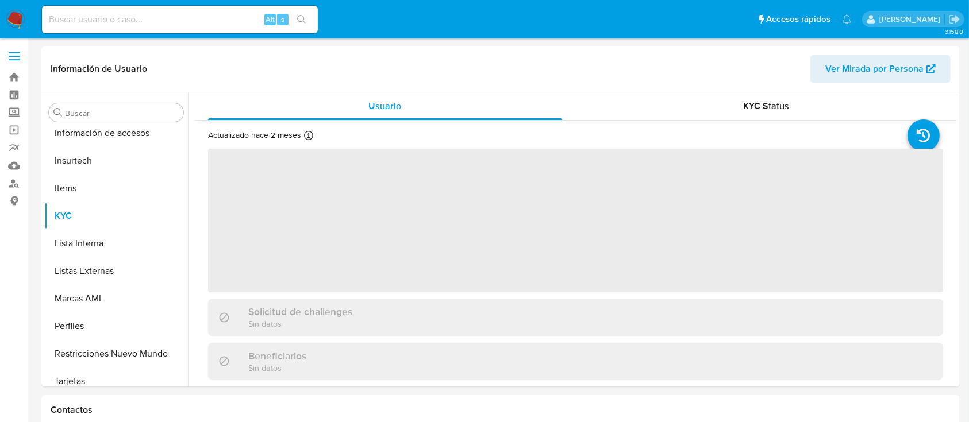
scroll to position [486, 0]
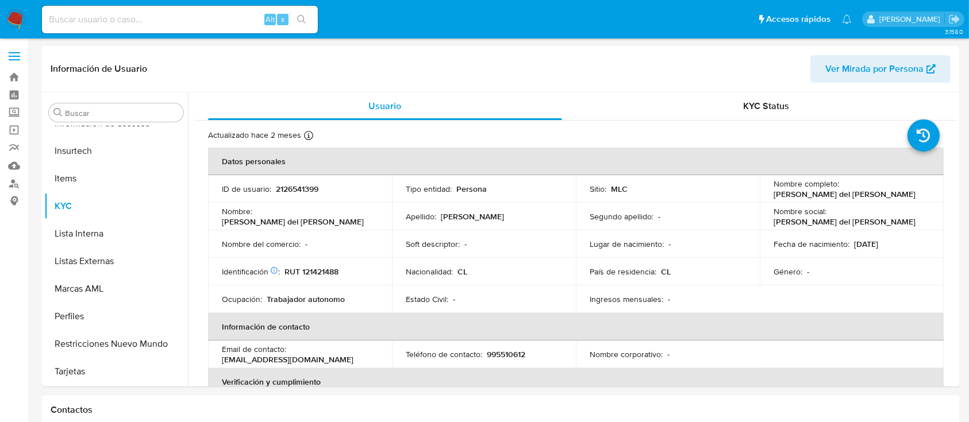
select select "10"
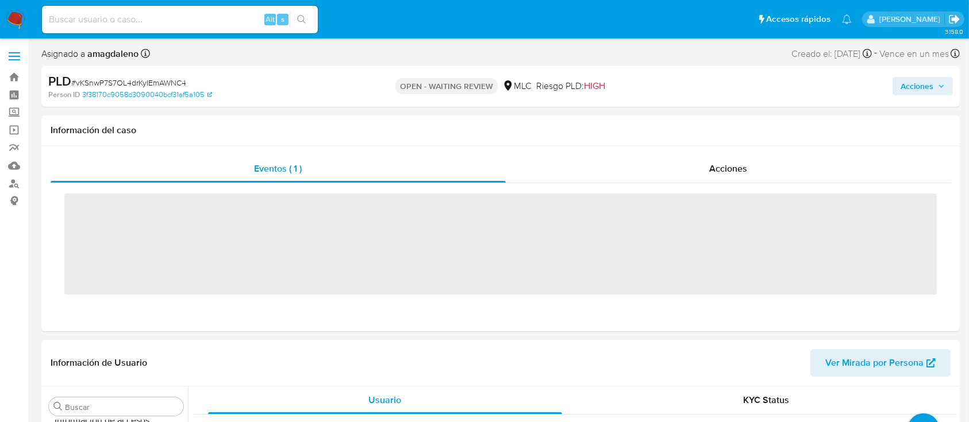
scroll to position [486, 0]
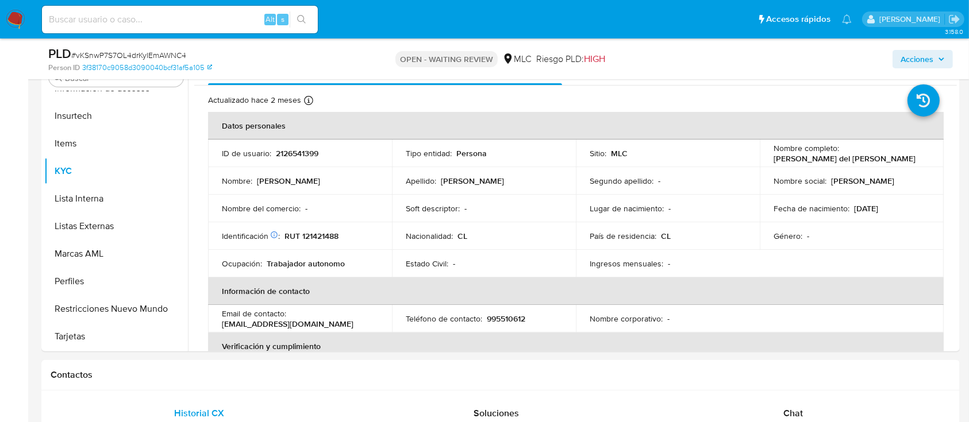
select select "10"
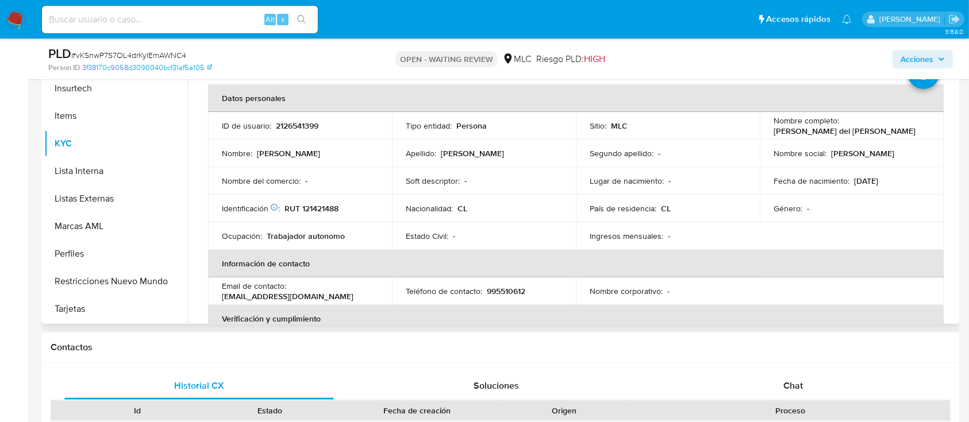
click at [327, 210] on p "RUT 121421488" at bounding box center [311, 208] width 54 height 10
click at [324, 209] on p "RUT 121421488" at bounding box center [311, 208] width 54 height 10
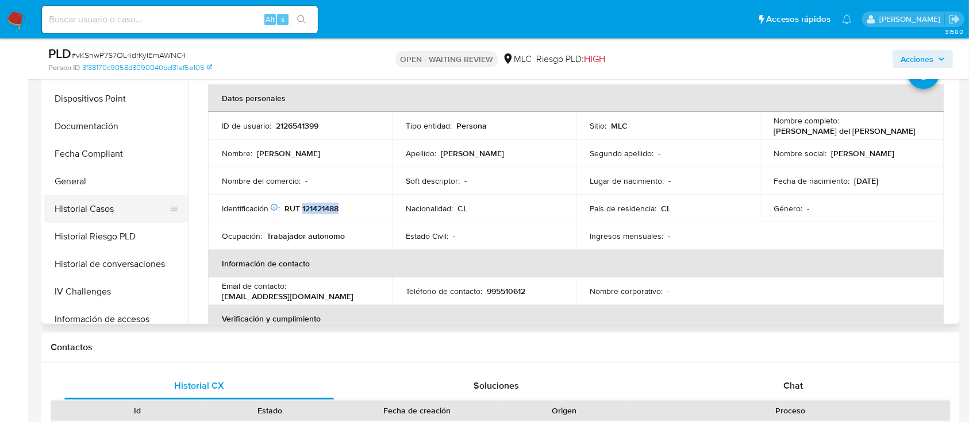
scroll to position [229, 0]
click at [143, 209] on button "Historial Casos" at bounding box center [111, 208] width 134 height 28
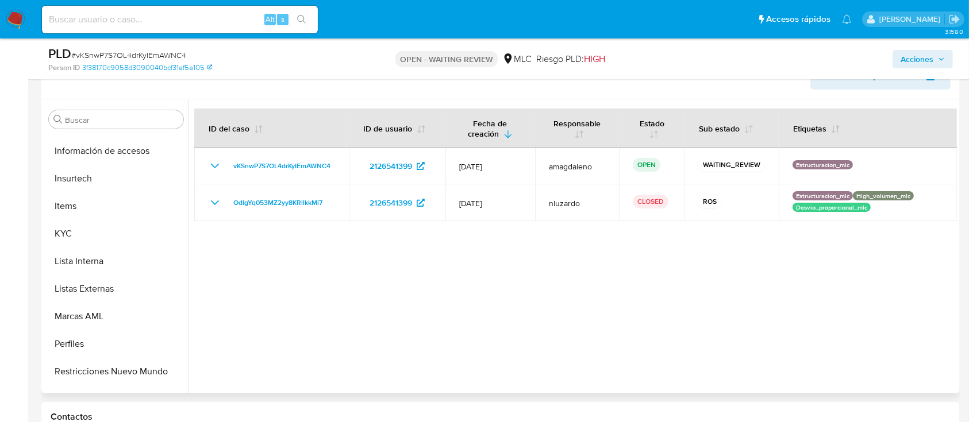
scroll to position [486, 0]
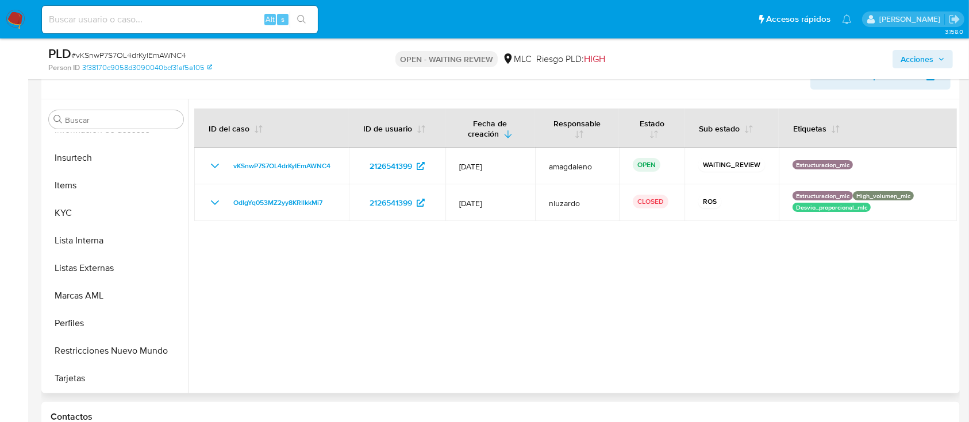
drag, startPoint x: 188, startPoint y: 369, endPoint x: 216, endPoint y: 267, distance: 105.9
click at [216, 267] on div at bounding box center [572, 246] width 769 height 294
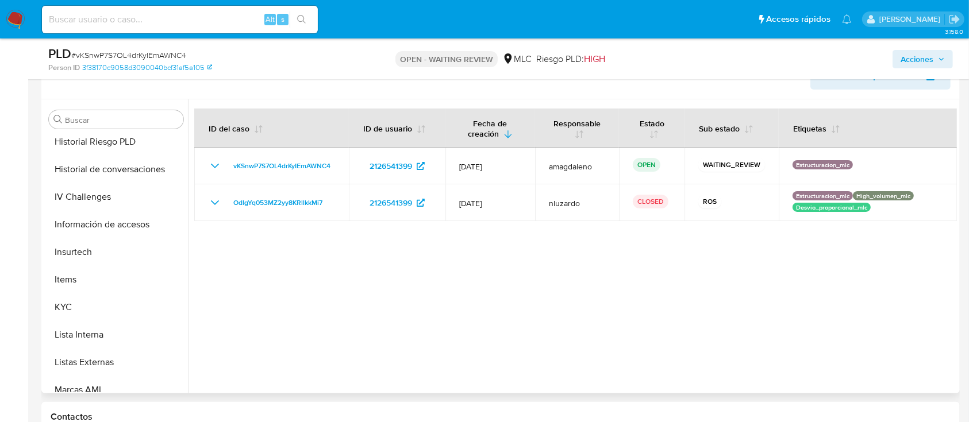
scroll to position [396, 0]
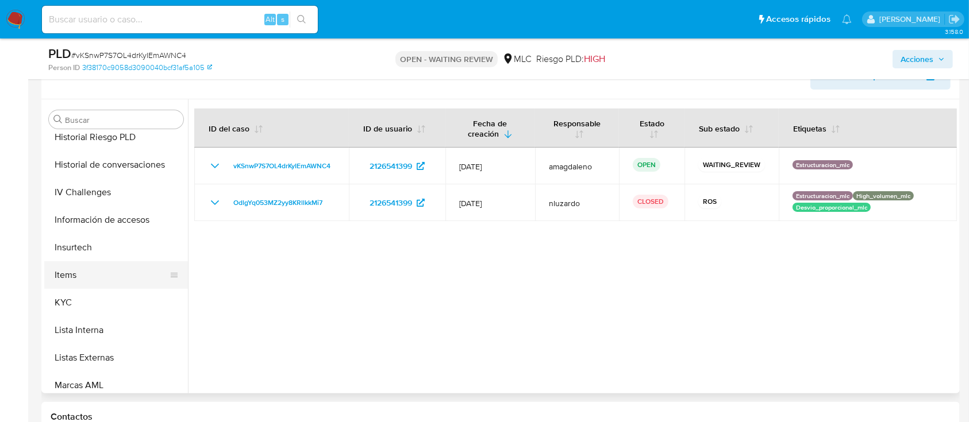
click at [94, 286] on button "Items" at bounding box center [111, 275] width 134 height 28
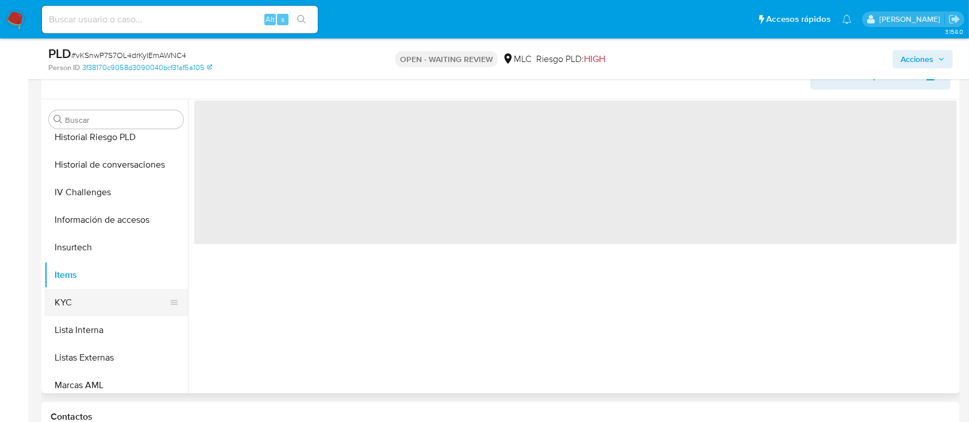
click at [102, 300] on button "KYC" at bounding box center [111, 303] width 134 height 28
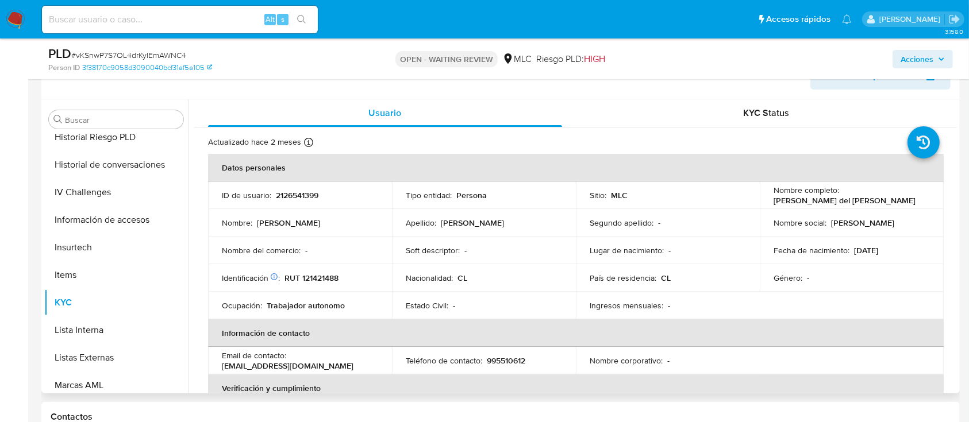
click at [328, 278] on p "RUT 121421488" at bounding box center [311, 278] width 54 height 10
copy p "121421488"
click at [151, 67] on link "3f38170c9058d3090040bcf31af5a105" at bounding box center [147, 68] width 130 height 10
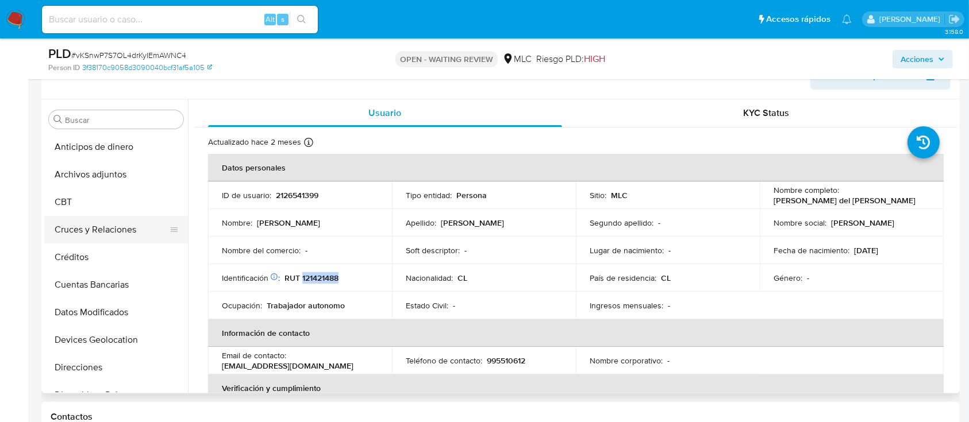
click at [138, 230] on button "Cruces y Relaciones" at bounding box center [111, 230] width 134 height 28
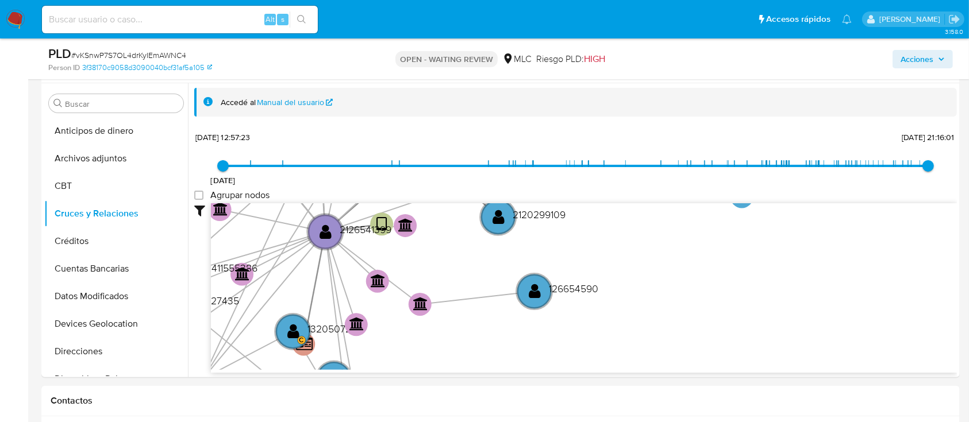
scroll to position [232, 0]
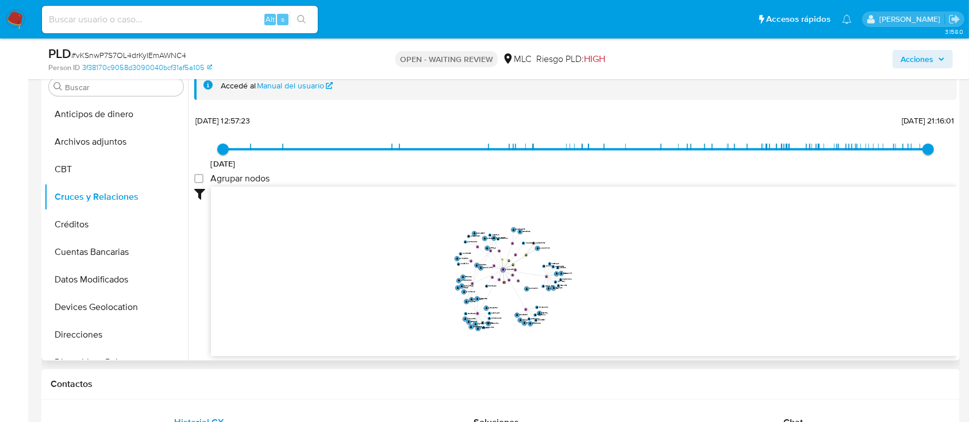
drag, startPoint x: 490, startPoint y: 246, endPoint x: 500, endPoint y: 289, distance: 44.5
click at [500, 289] on icon "device-67a57b9bb93409275418eac2  user-2126541399  2126541399 device-674b35e38…" at bounding box center [584, 270] width 746 height 167
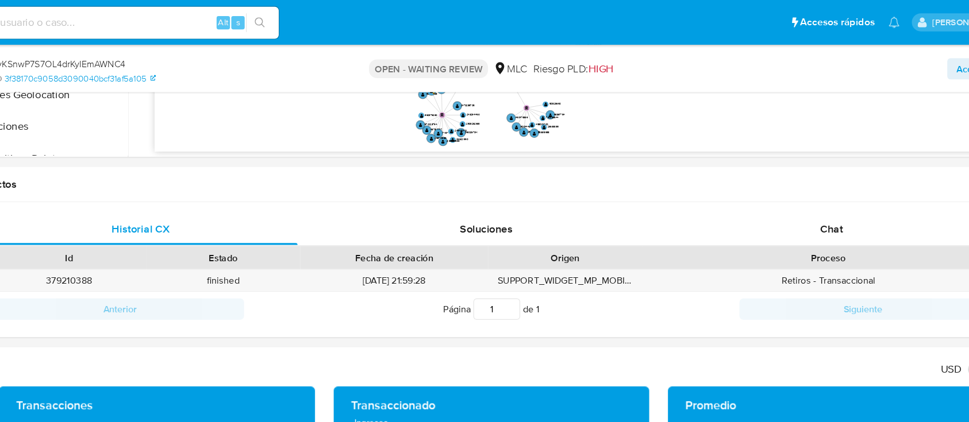
scroll to position [447, 0]
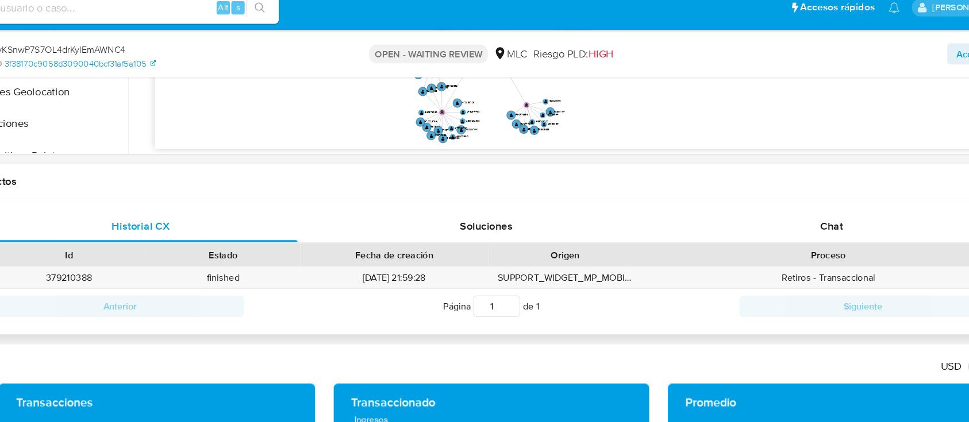
click at [798, 222] on div "Proceso" at bounding box center [789, 232] width 319 height 20
click at [791, 209] on span "Chat" at bounding box center [793, 207] width 20 height 13
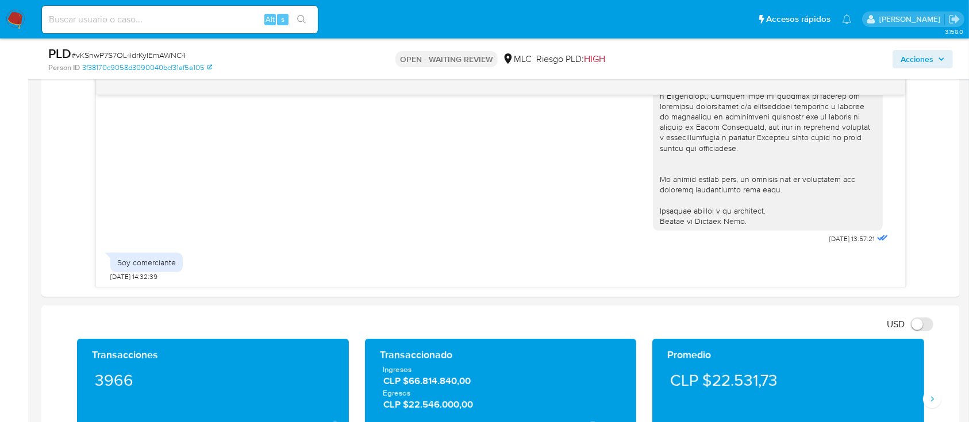
scroll to position [618, 0]
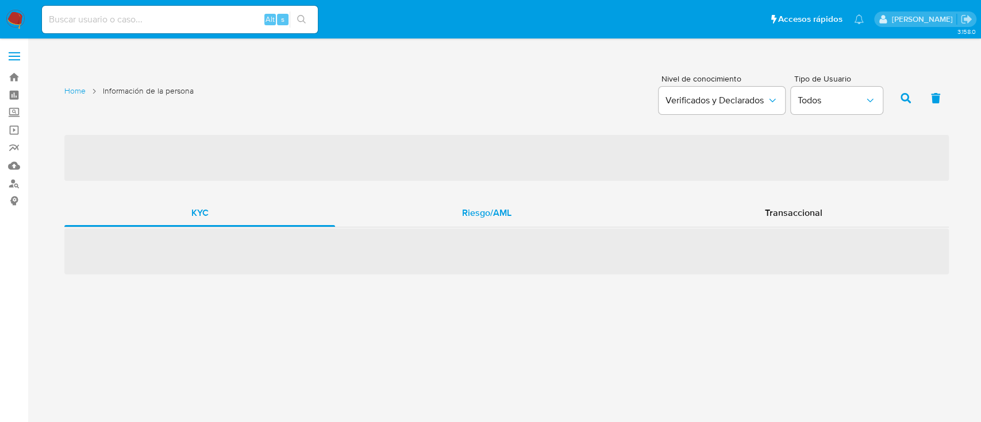
click at [454, 220] on div "Riesgo/AML" at bounding box center [486, 213] width 303 height 28
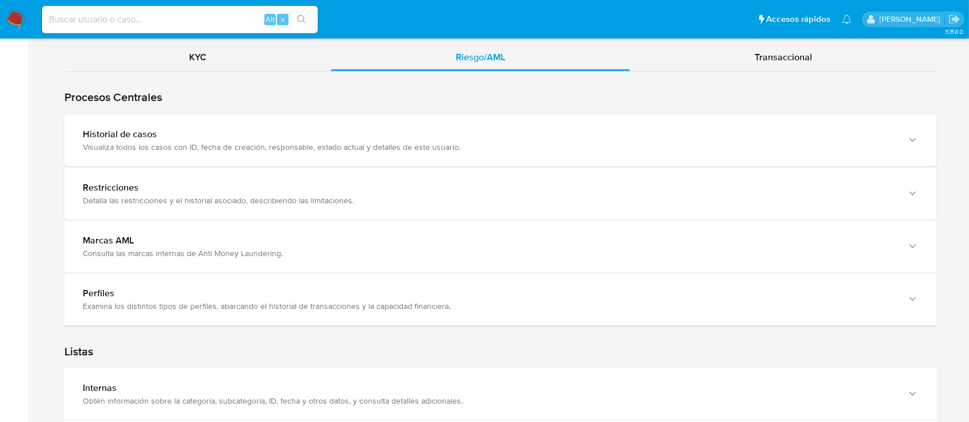
scroll to position [1066, 0]
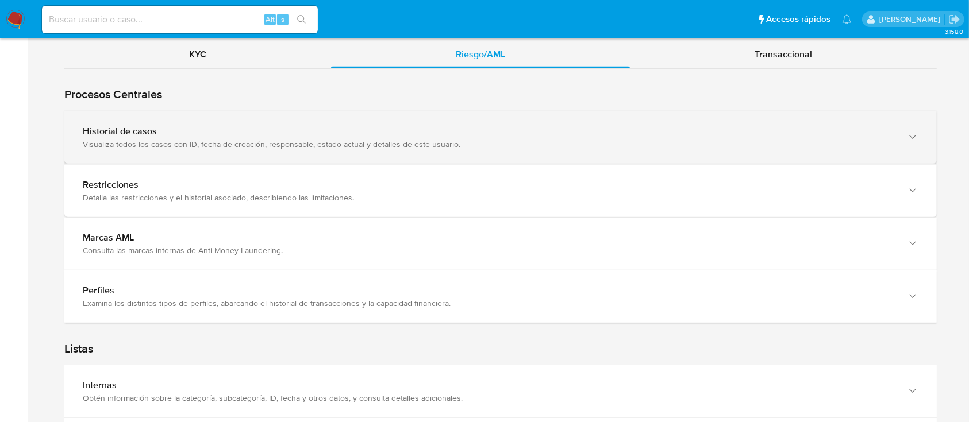
click at [666, 144] on div "Visualiza todos los casos con ID, fecha de creación, responsable, estado actual…" at bounding box center [489, 144] width 813 height 10
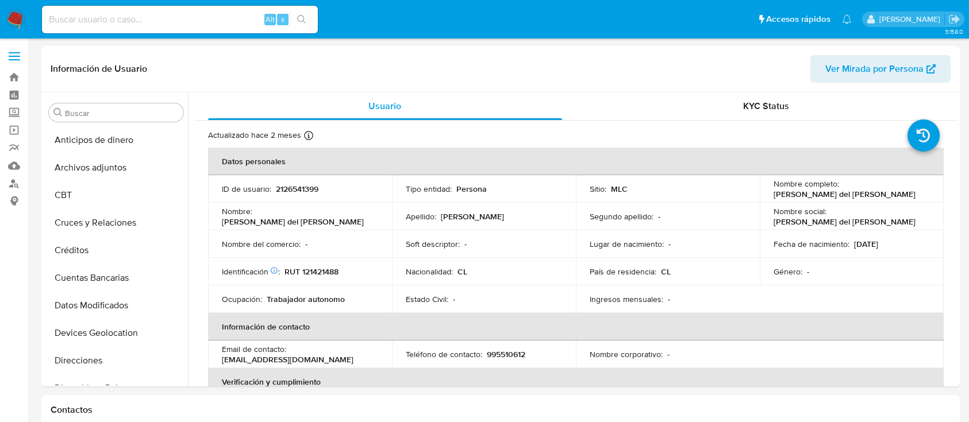
select select "10"
click at [330, 269] on p "RUT 121421488" at bounding box center [311, 272] width 54 height 10
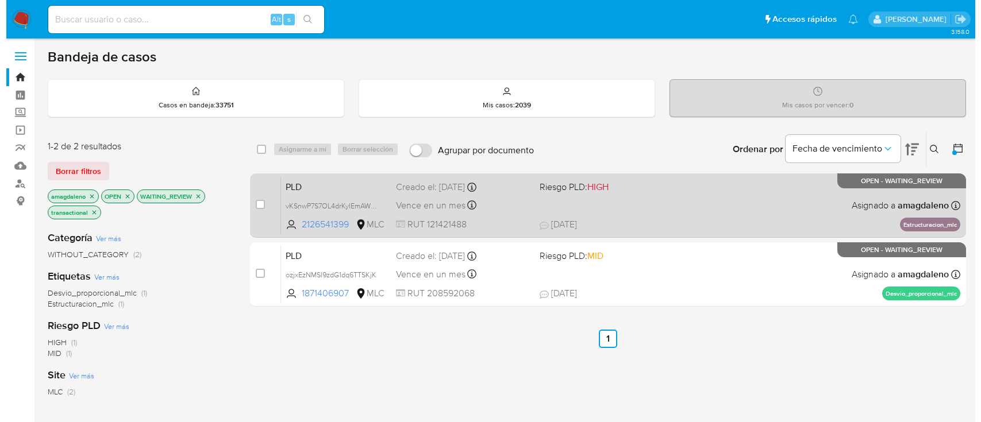
scroll to position [48, 0]
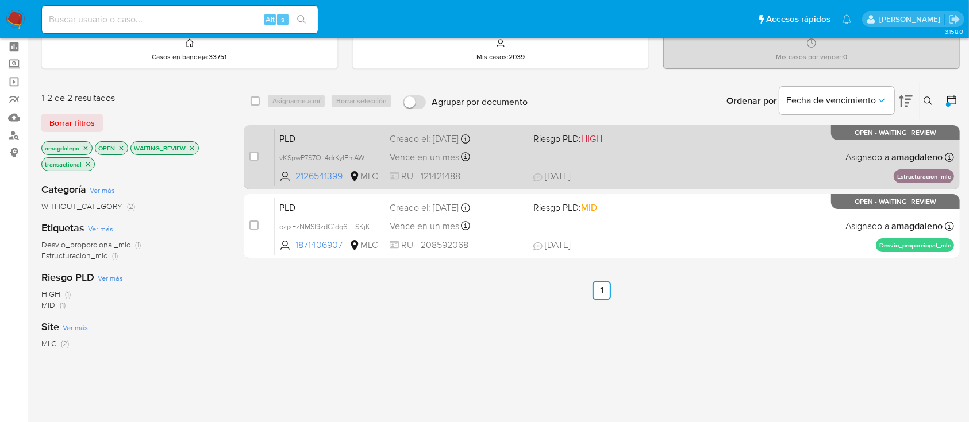
click at [259, 157] on div "case-item-checkbox No es posible asignar el caso" at bounding box center [261, 157] width 25 height 58
click at [253, 155] on input "checkbox" at bounding box center [253, 156] width 9 height 9
checkbox input "true"
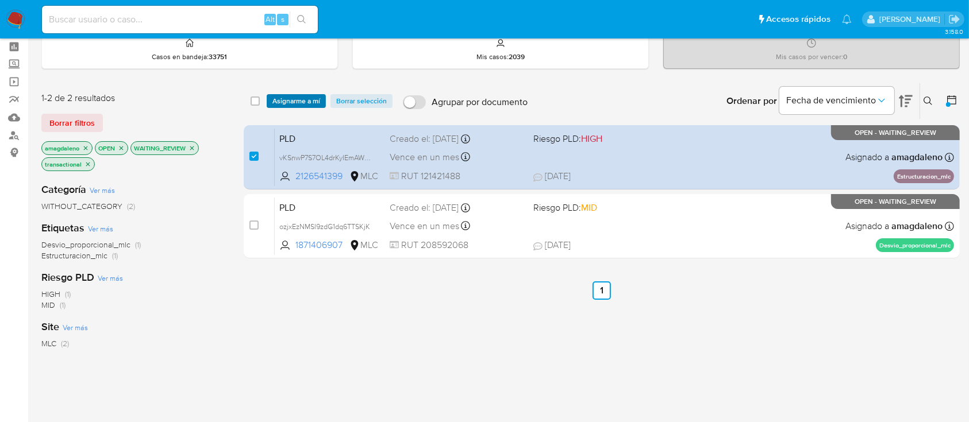
click at [288, 103] on span "Asignarme a mí" at bounding box center [296, 100] width 48 height 11
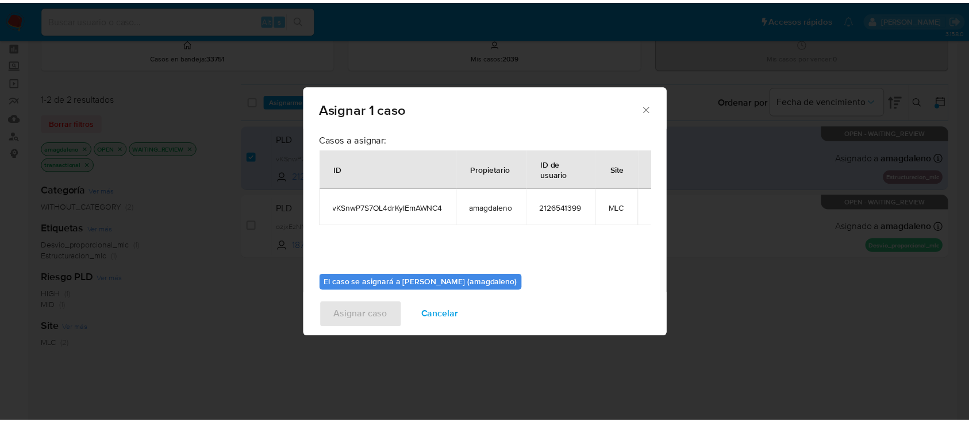
scroll to position [59, 0]
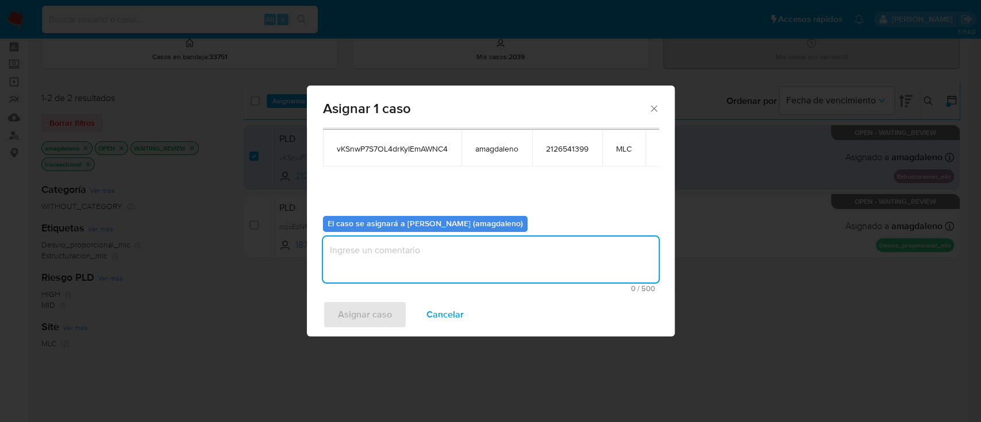
click at [592, 272] on textarea "assign-modal" at bounding box center [491, 260] width 336 height 46
type textarea "."
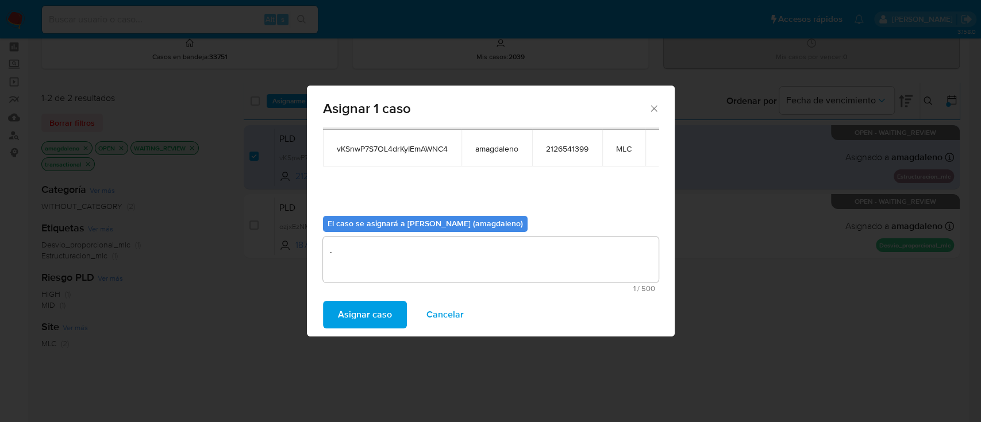
click at [346, 318] on span "Asignar caso" at bounding box center [365, 314] width 54 height 25
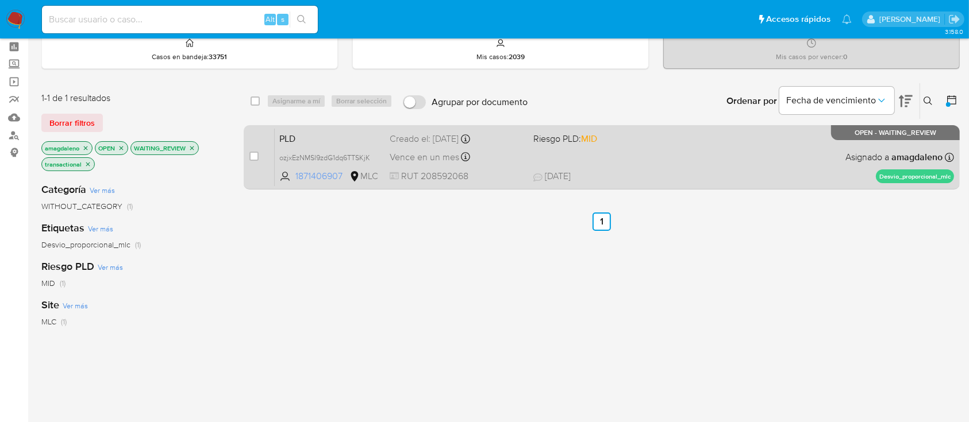
click at [315, 177] on span "1871406907" at bounding box center [321, 176] width 52 height 13
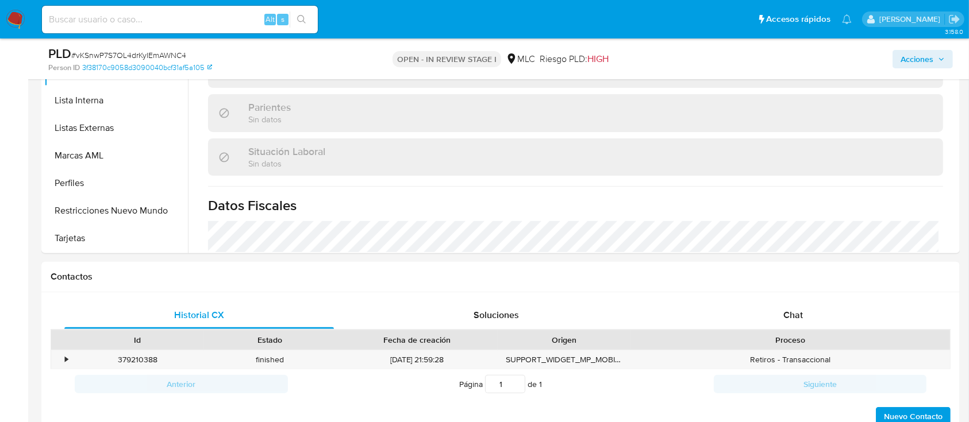
scroll to position [377, 0]
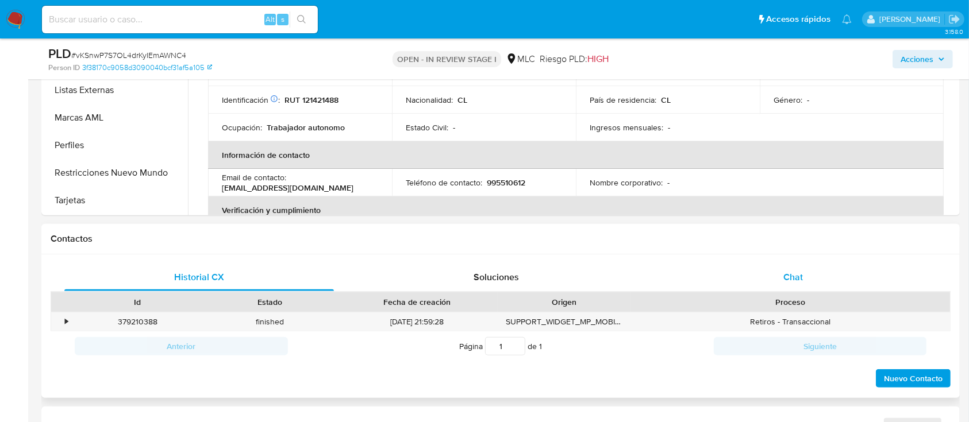
select select "10"
click at [791, 283] on span "Chat" at bounding box center [793, 277] width 20 height 13
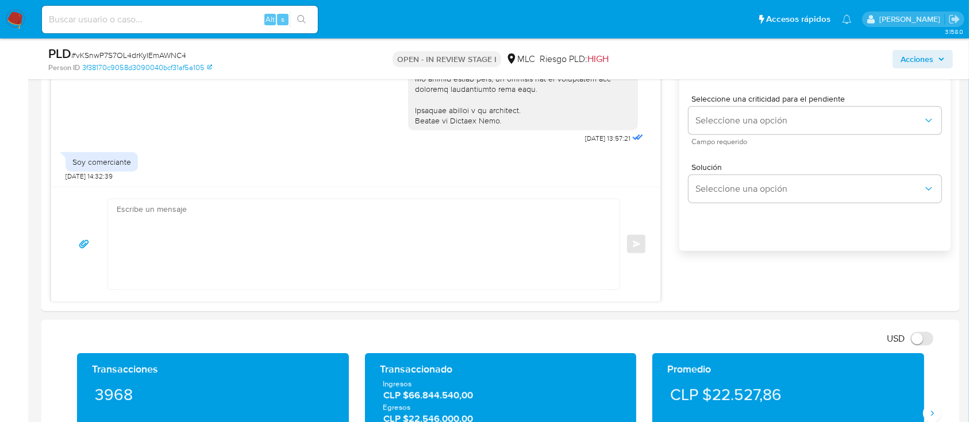
scroll to position [712, 0]
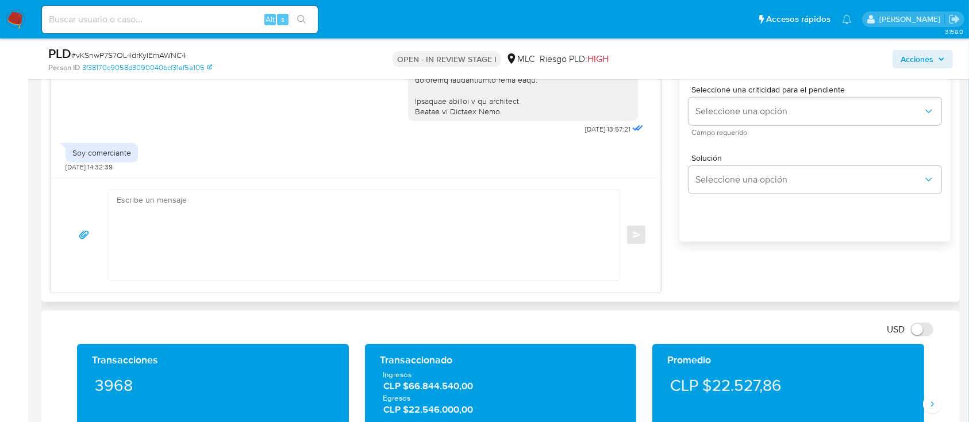
click at [527, 217] on textarea at bounding box center [361, 235] width 488 height 90
paste textarea "Hola XXX, Te contactamos desde el Equipo de Mercado Pago para verificar tus dat…"
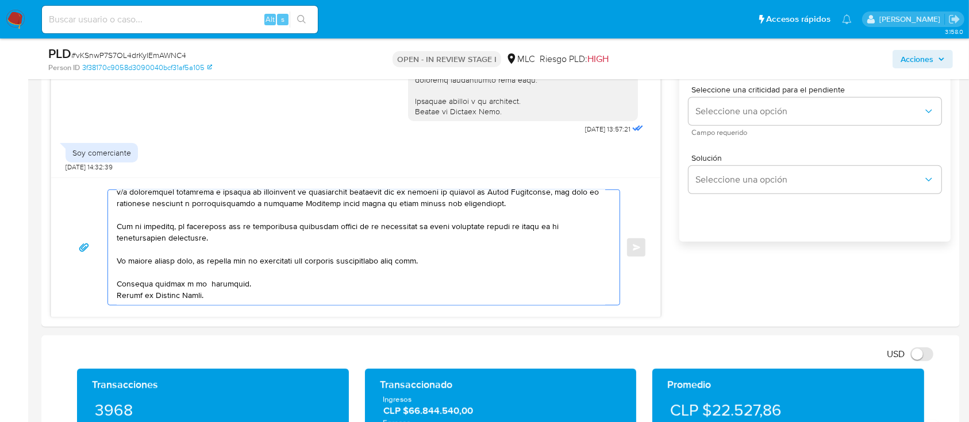
scroll to position [145, 0]
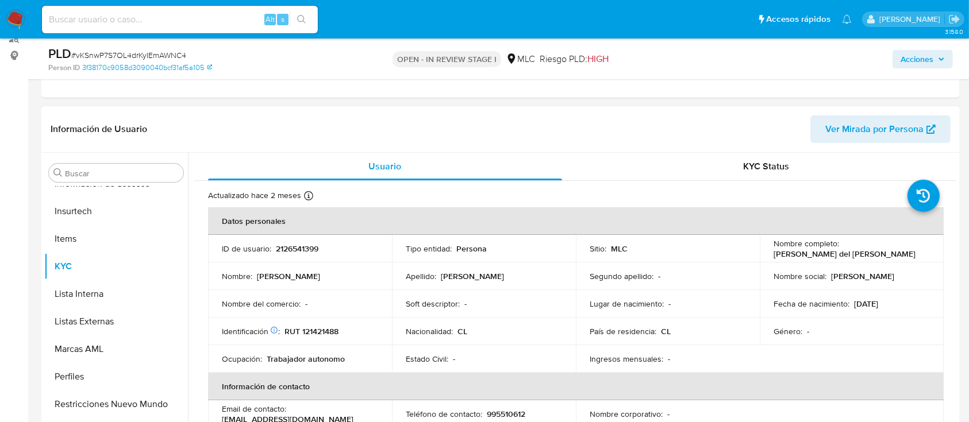
click at [792, 252] on p "[PERSON_NAME] del [PERSON_NAME]" at bounding box center [844, 254] width 142 height 10
copy p "Jacqueline"
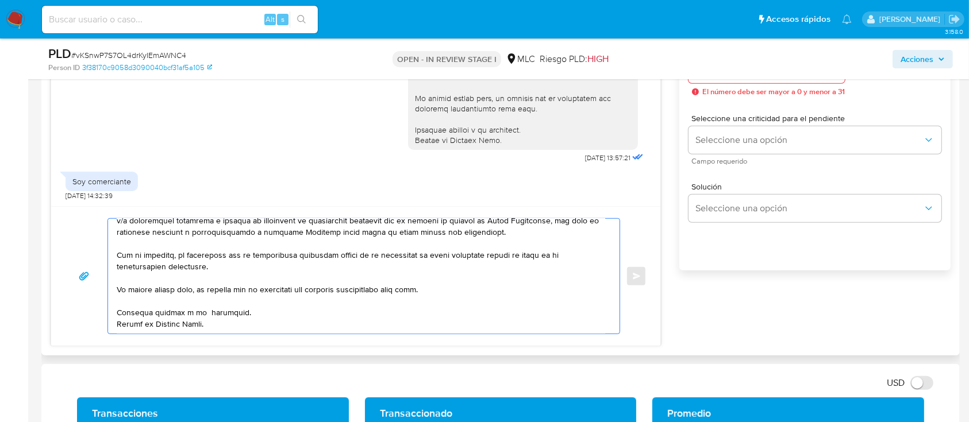
scroll to position [0, 0]
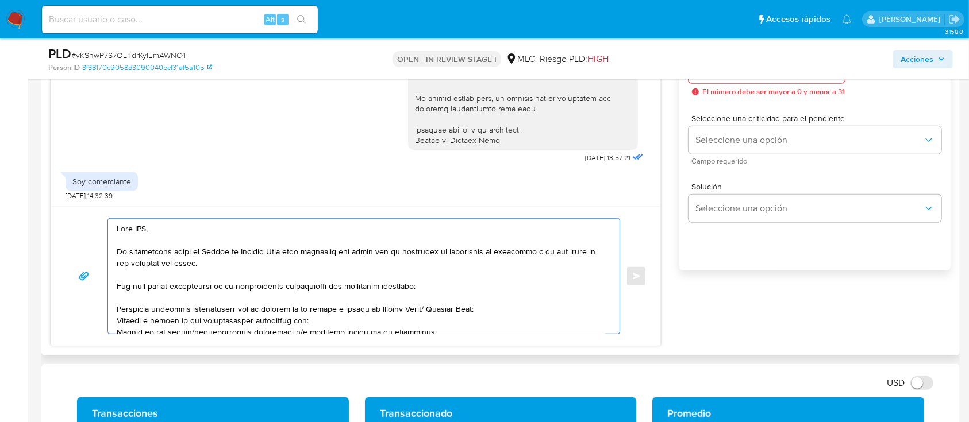
click at [143, 226] on textarea at bounding box center [361, 276] width 488 height 115
paste textarea "Jacqueline"
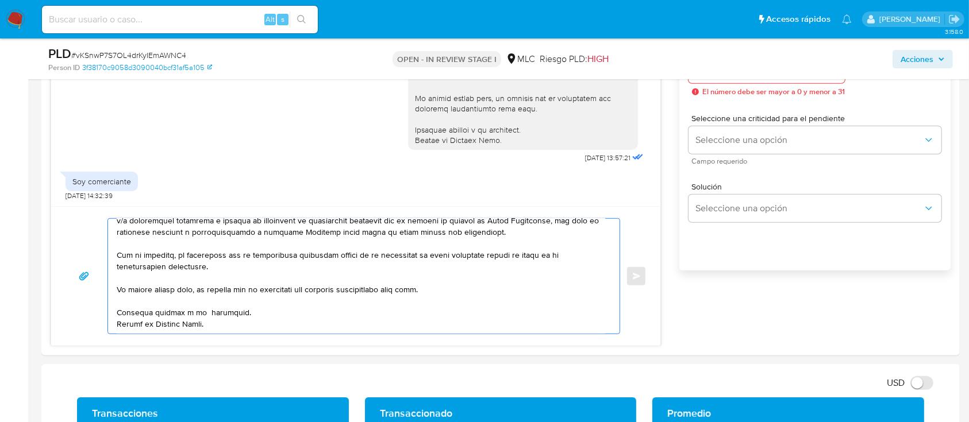
scroll to position [280, 0]
drag, startPoint x: 118, startPoint y: 252, endPoint x: 275, endPoint y: 357, distance: 188.4
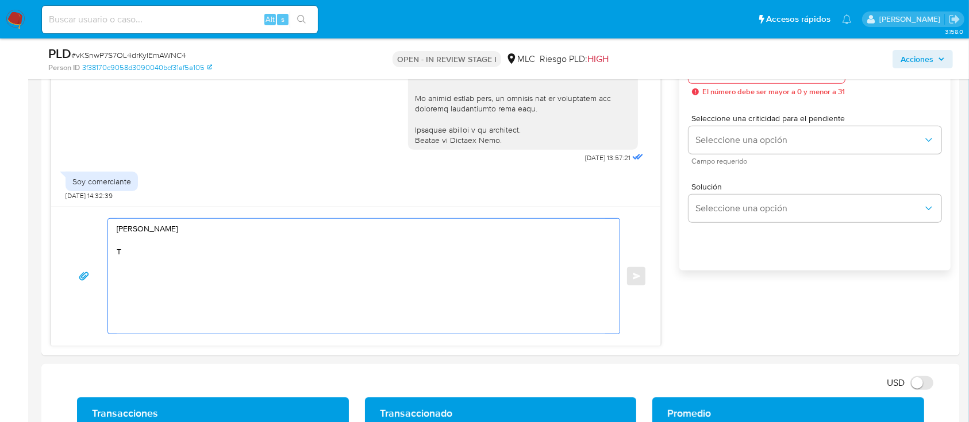
scroll to position [0, 0]
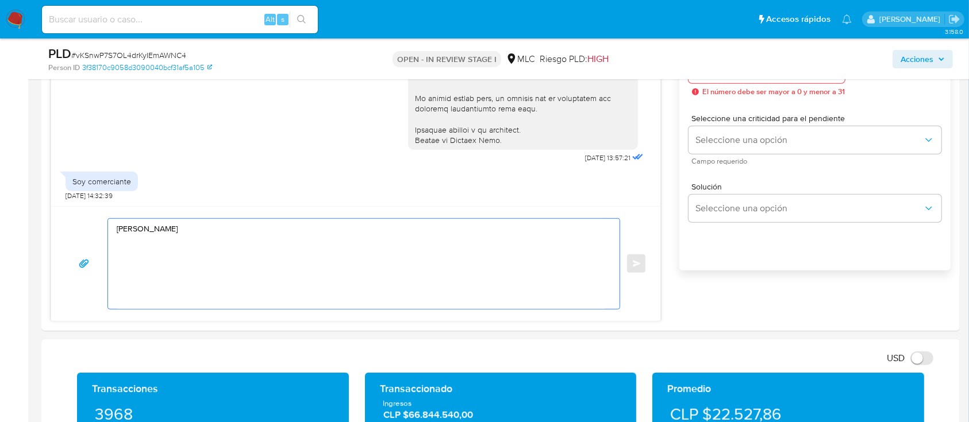
paste textarea "Agradecemos tu respuesta. Te recordamos que necesitamos el envío de toda inform…"
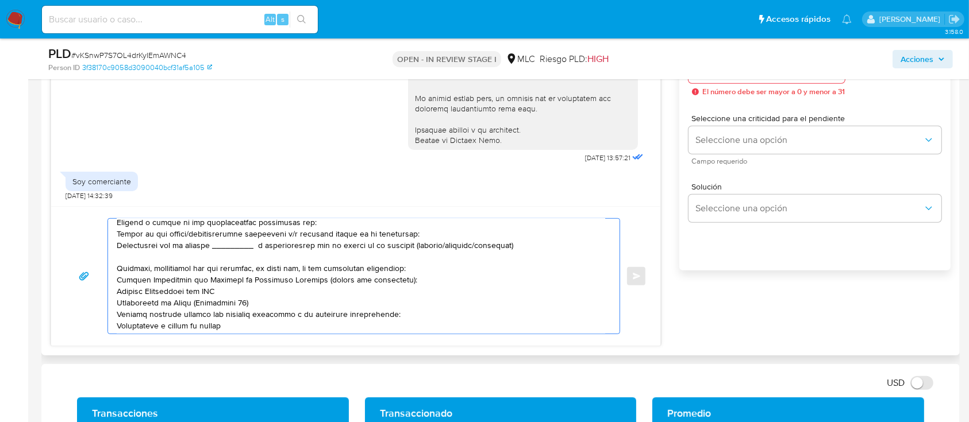
drag, startPoint x: 329, startPoint y: 310, endPoint x: 225, endPoint y: 217, distance: 139.5
click at [225, 217] on div "Enviar" at bounding box center [355, 276] width 609 height 140
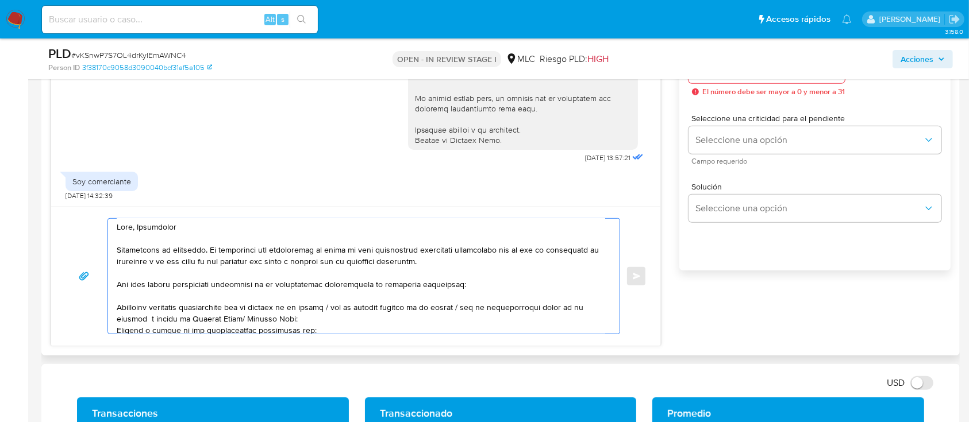
click at [229, 278] on textarea at bounding box center [361, 276] width 488 height 115
click at [218, 305] on textarea at bounding box center [361, 276] width 488 height 115
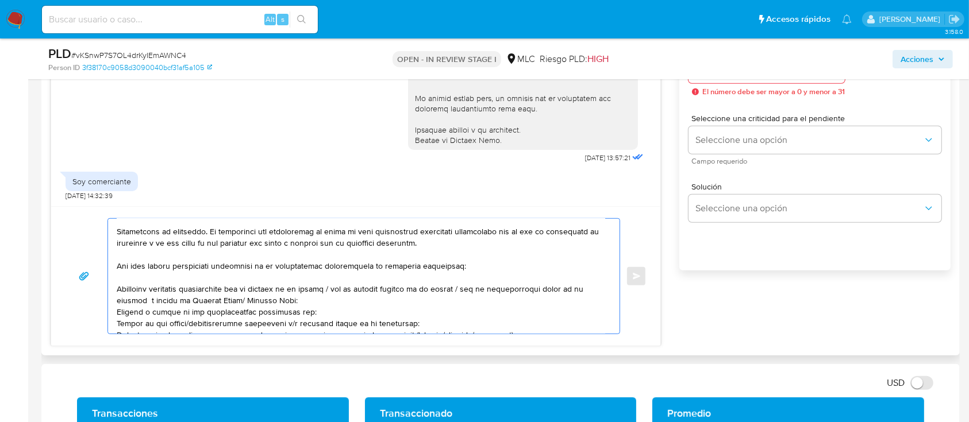
scroll to position [28, 0]
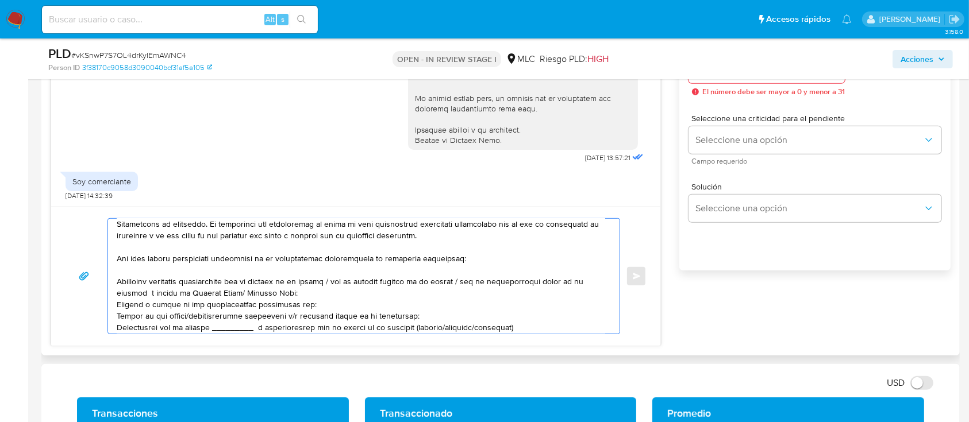
drag, startPoint x: 330, startPoint y: 309, endPoint x: 148, endPoint y: 297, distance: 182.5
click at [148, 297] on textarea at bounding box center [361, 276] width 488 height 115
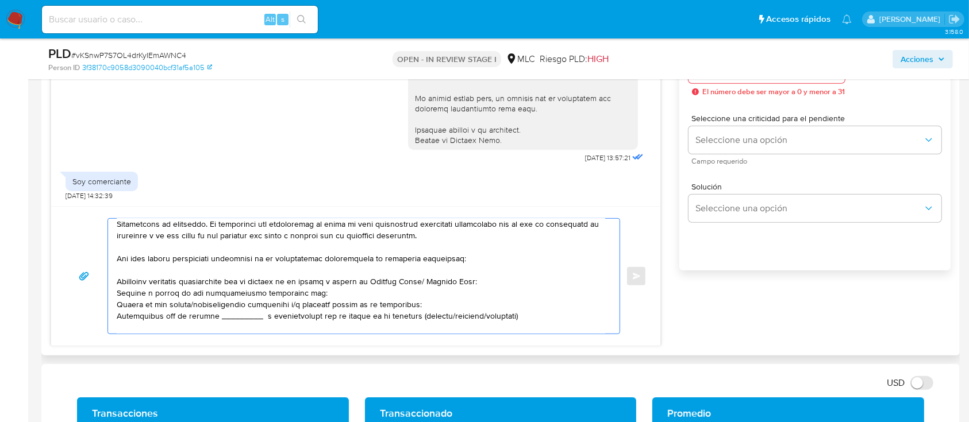
click at [199, 297] on textarea at bounding box center [361, 276] width 488 height 115
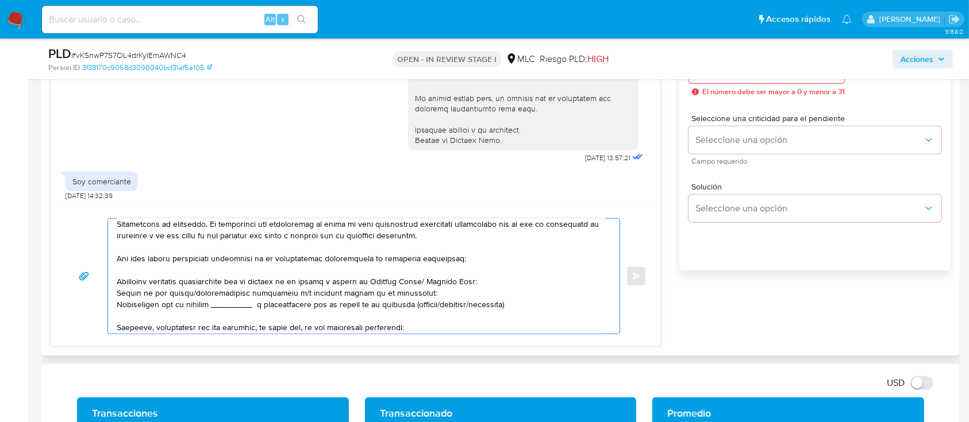
click at [189, 306] on textarea at bounding box center [361, 276] width 488 height 115
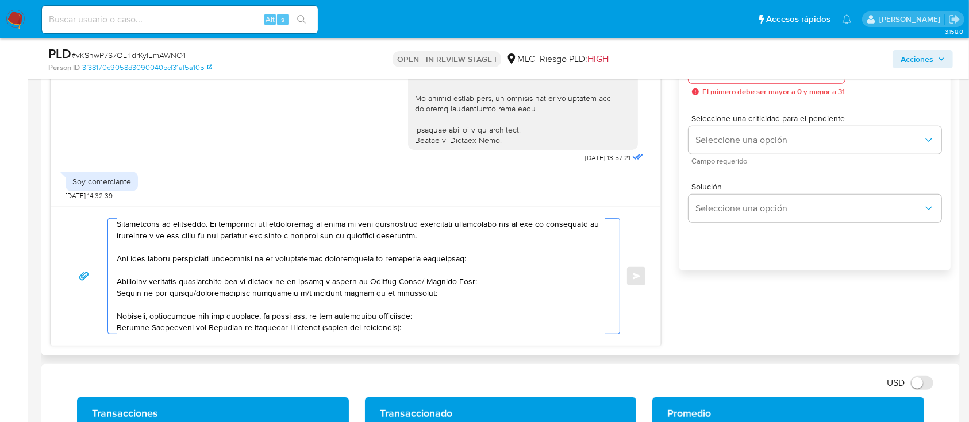
click at [114, 283] on div at bounding box center [361, 276] width 506 height 115
click at [120, 283] on textarea at bounding box center [361, 276] width 488 height 115
click at [117, 283] on textarea at bounding box center [361, 276] width 488 height 115
click at [280, 296] on textarea at bounding box center [361, 276] width 488 height 115
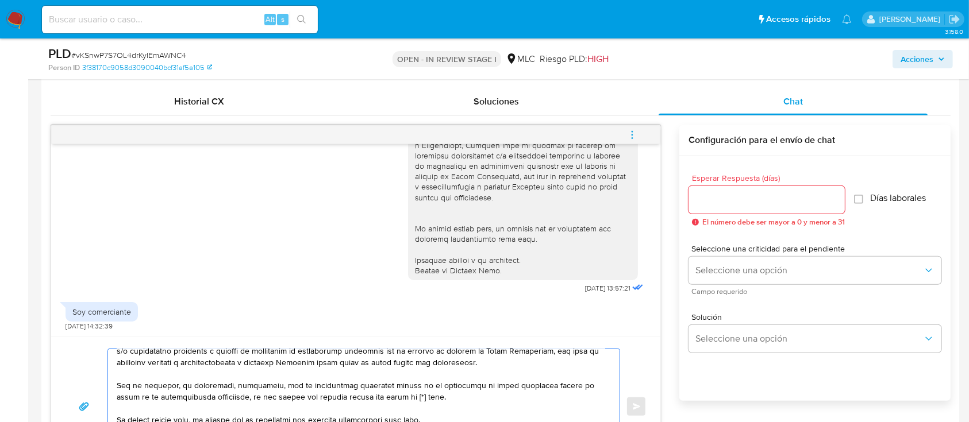
scroll to position [569, 0]
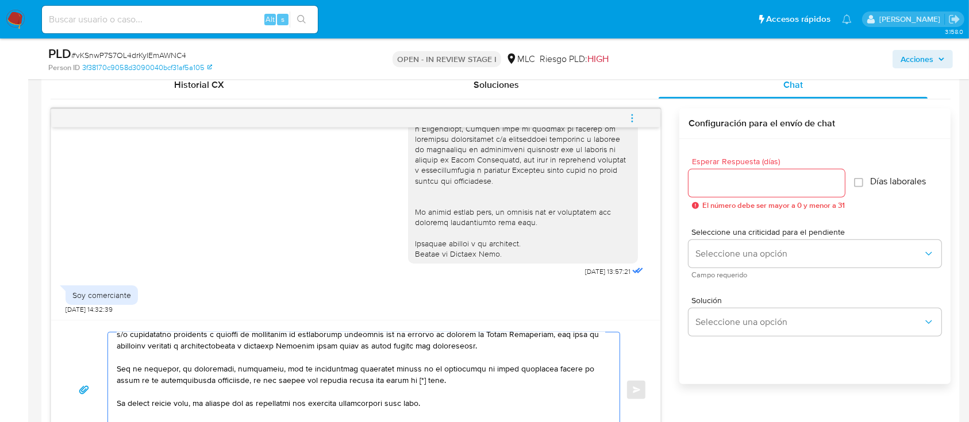
type textarea "Hola, Jacqueline Agradecemos tu respuesta. Te recordamos que necesitamos el env…"
click at [777, 182] on input "Esperar Respuesta (días)" at bounding box center [766, 183] width 156 height 15
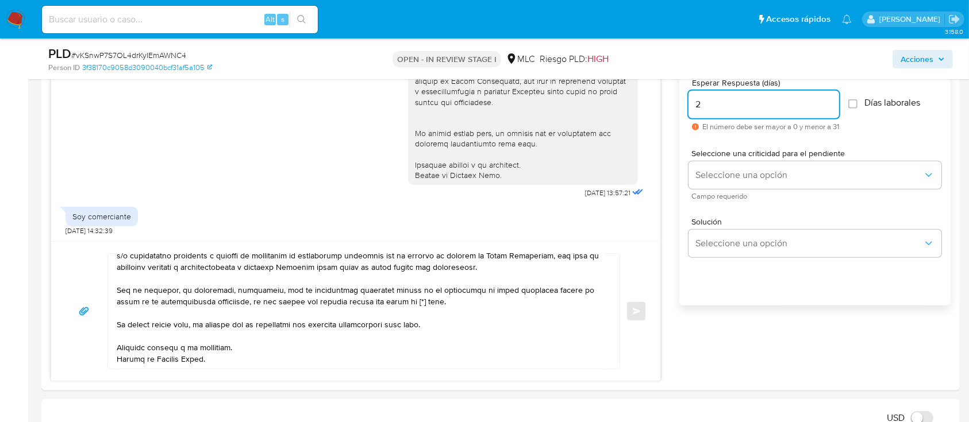
scroll to position [651, 0]
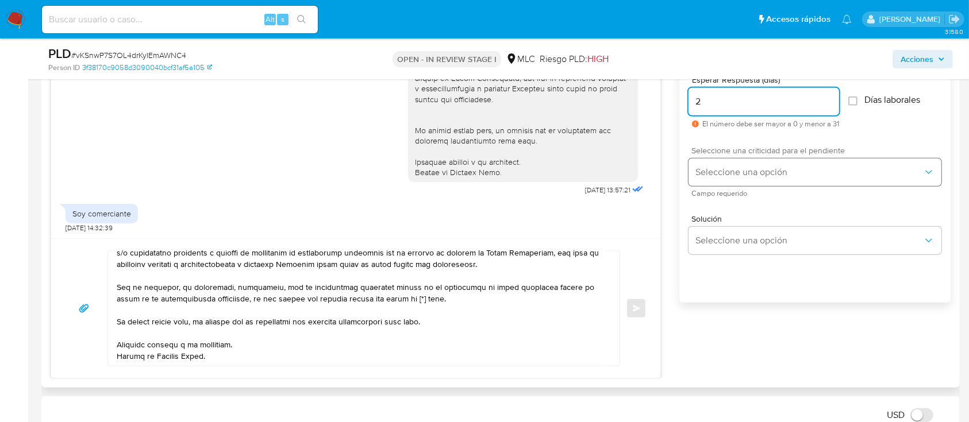
type input "2"
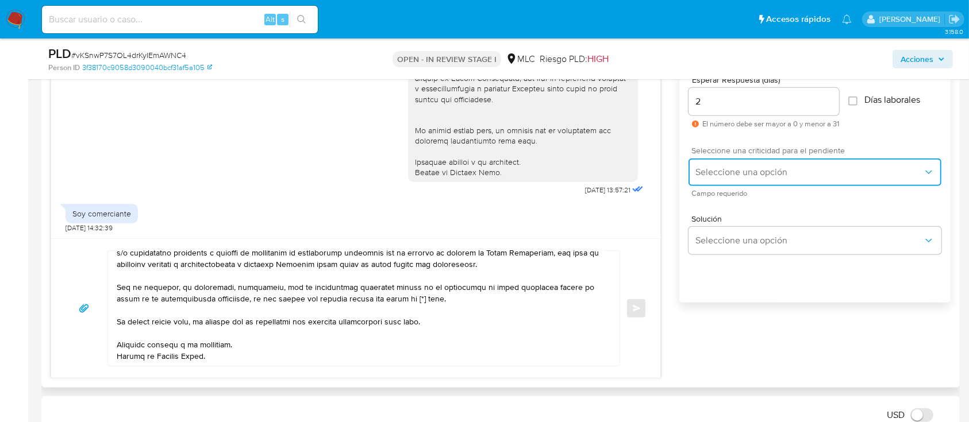
click at [846, 171] on span "Seleccione una opción" at bounding box center [809, 172] width 228 height 11
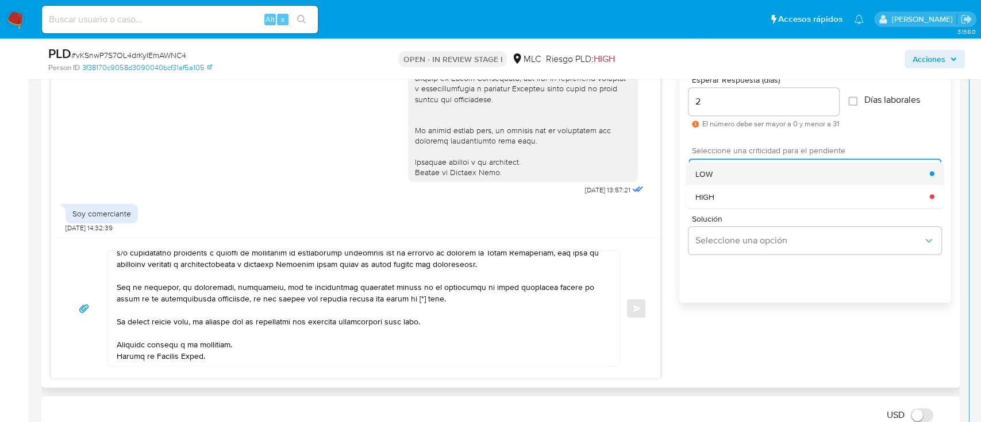
click at [786, 175] on div "LOW" at bounding box center [812, 173] width 234 height 23
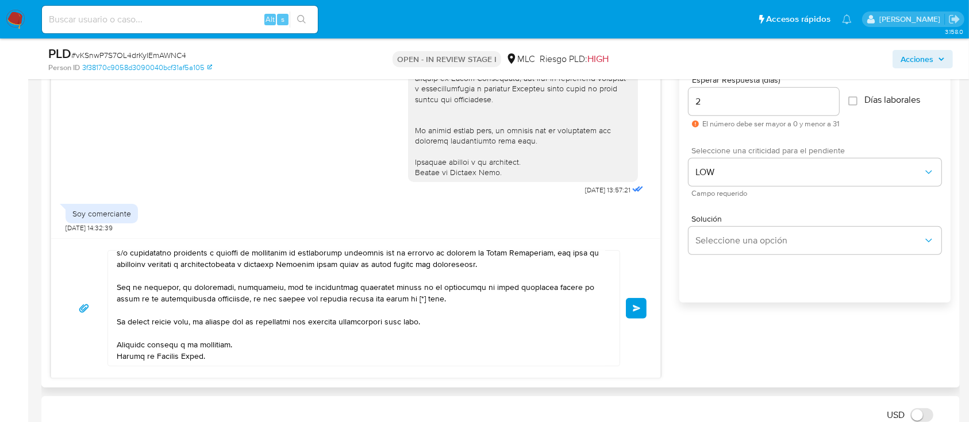
click at [384, 274] on textarea at bounding box center [361, 308] width 488 height 115
type textarea "Hola, Jacqueline Agradecemos tu respuesta. Te recordamos que necesitamos el env…"
click at [731, 100] on input "2" at bounding box center [763, 101] width 151 height 15
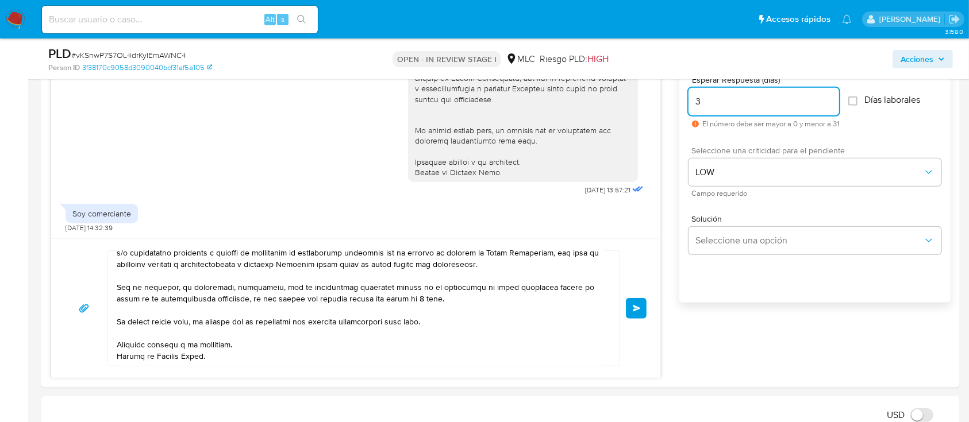
type input "3"
click at [449, 279] on textarea at bounding box center [361, 308] width 488 height 115
click at [633, 310] on span "Enviar" at bounding box center [637, 308] width 8 height 7
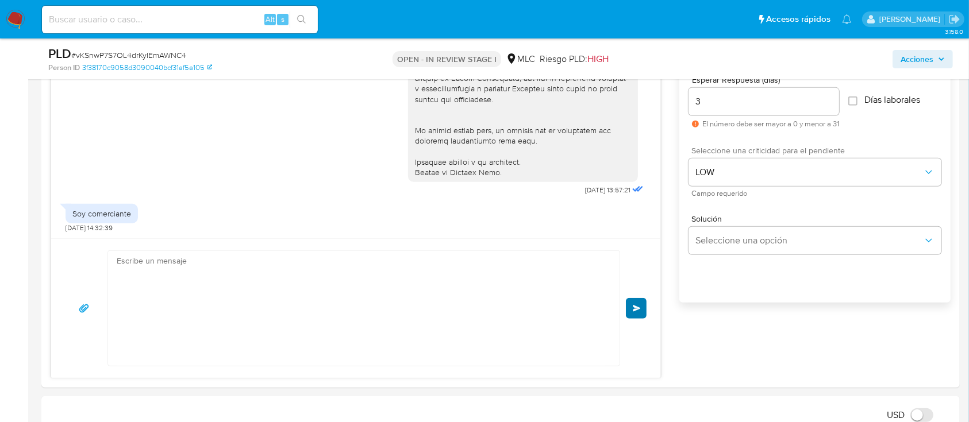
scroll to position [829, 0]
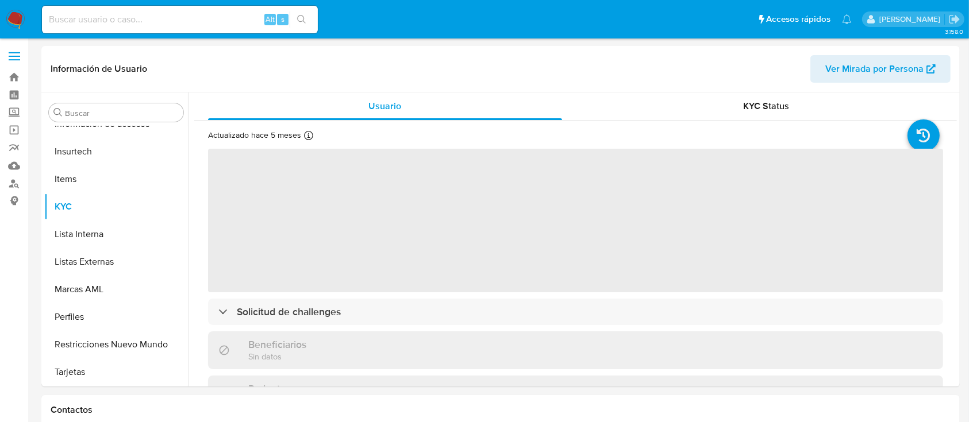
scroll to position [486, 0]
select select "10"
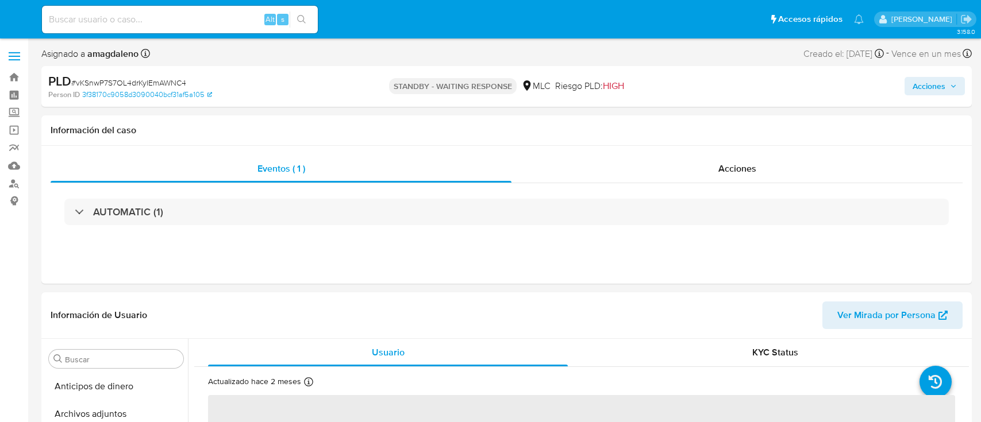
select select "10"
